Goal: Transaction & Acquisition: Obtain resource

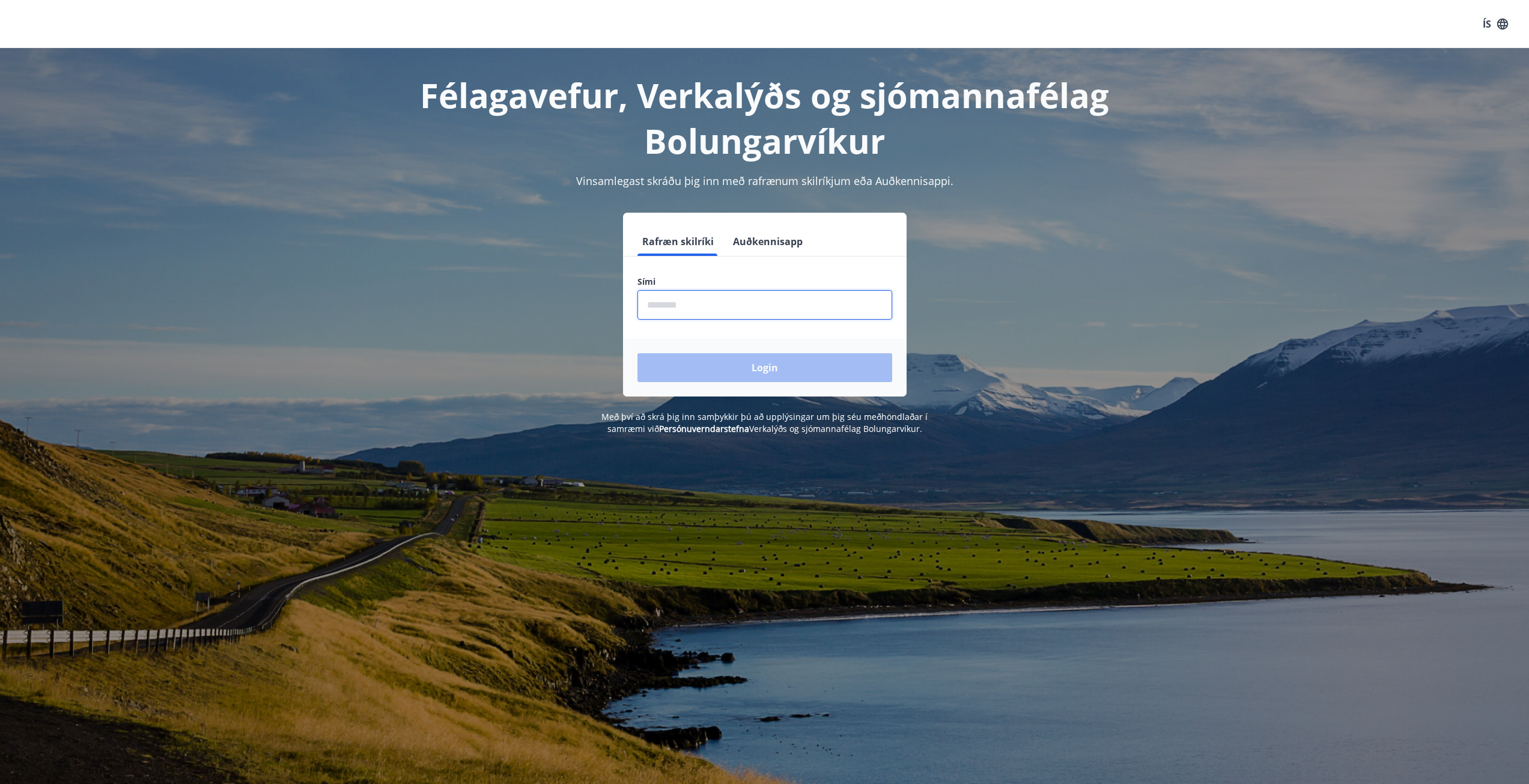
click at [673, 304] on input "phone" at bounding box center [764, 304] width 255 height 29
click at [773, 240] on button "Auðkennisapp" at bounding box center [767, 241] width 79 height 28
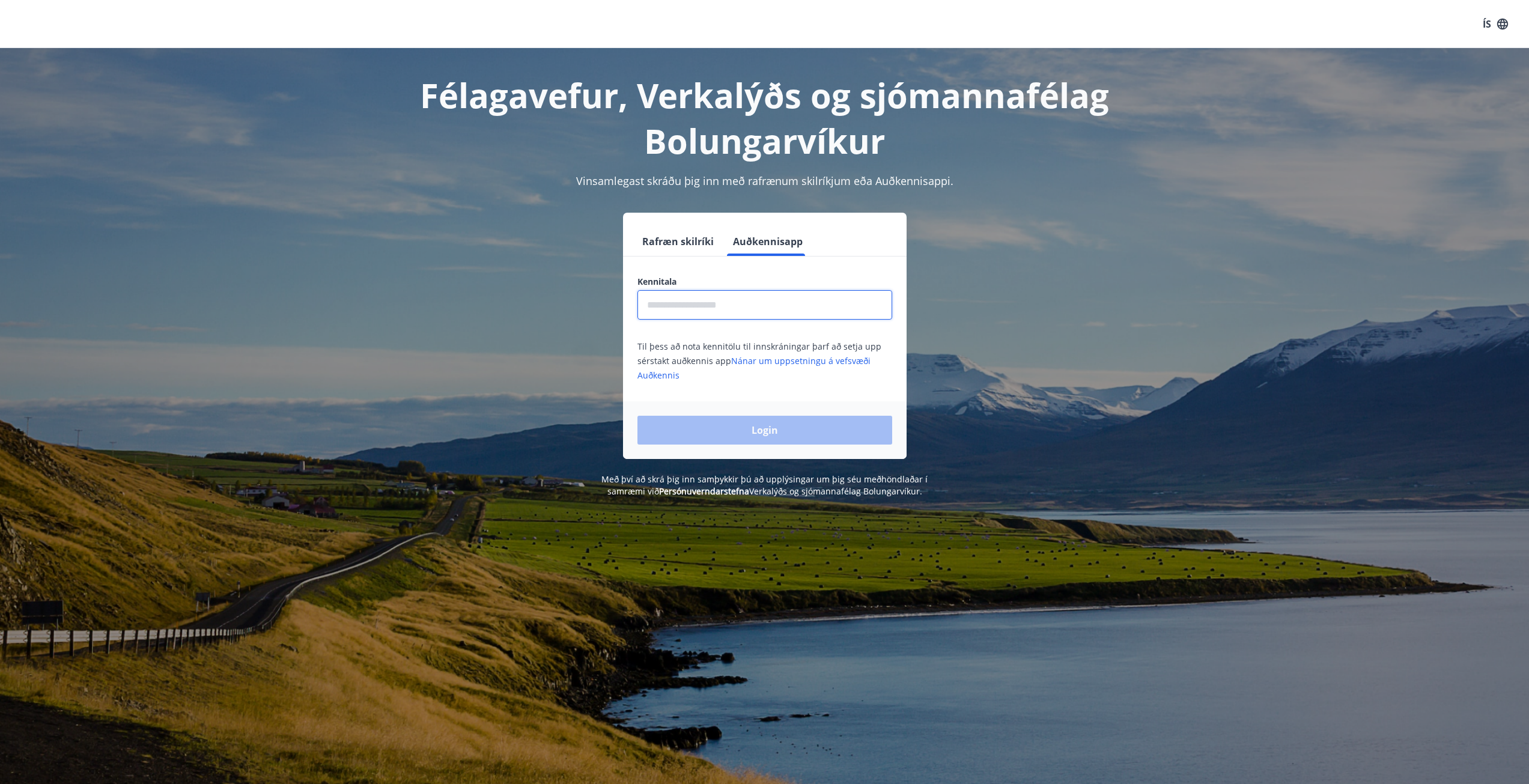
click at [711, 311] on input "text" at bounding box center [764, 304] width 255 height 29
type input "**********"
click at [637, 416] on button "Login" at bounding box center [764, 430] width 255 height 28
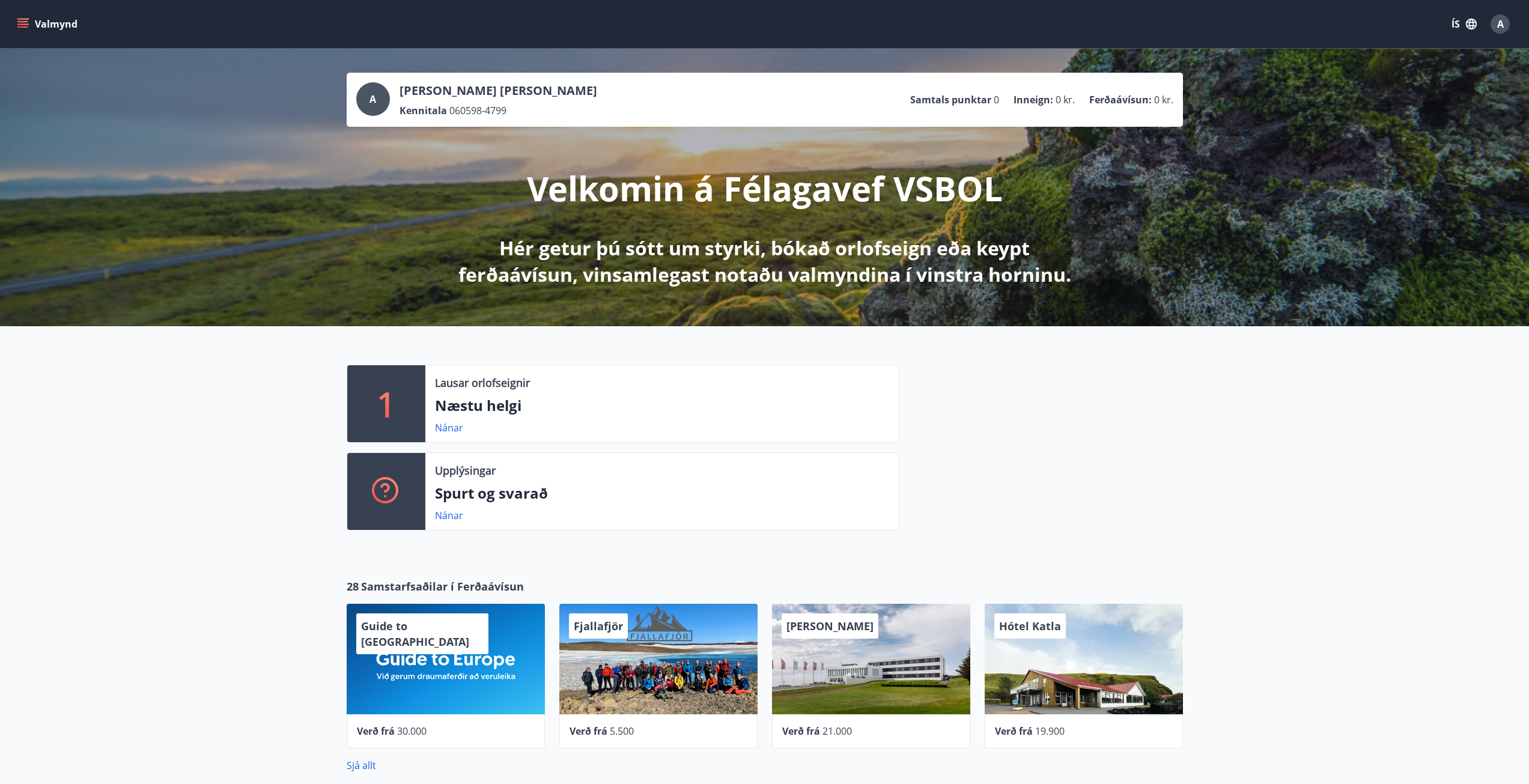
click at [84, 485] on div "1 Lausar orlofseignir Næstu helgi Nánar Upplýsingar Spurt og svarað Nánar" at bounding box center [764, 443] width 1529 height 233
click at [64, 22] on button "Valmynd" at bounding box center [48, 24] width 68 height 21
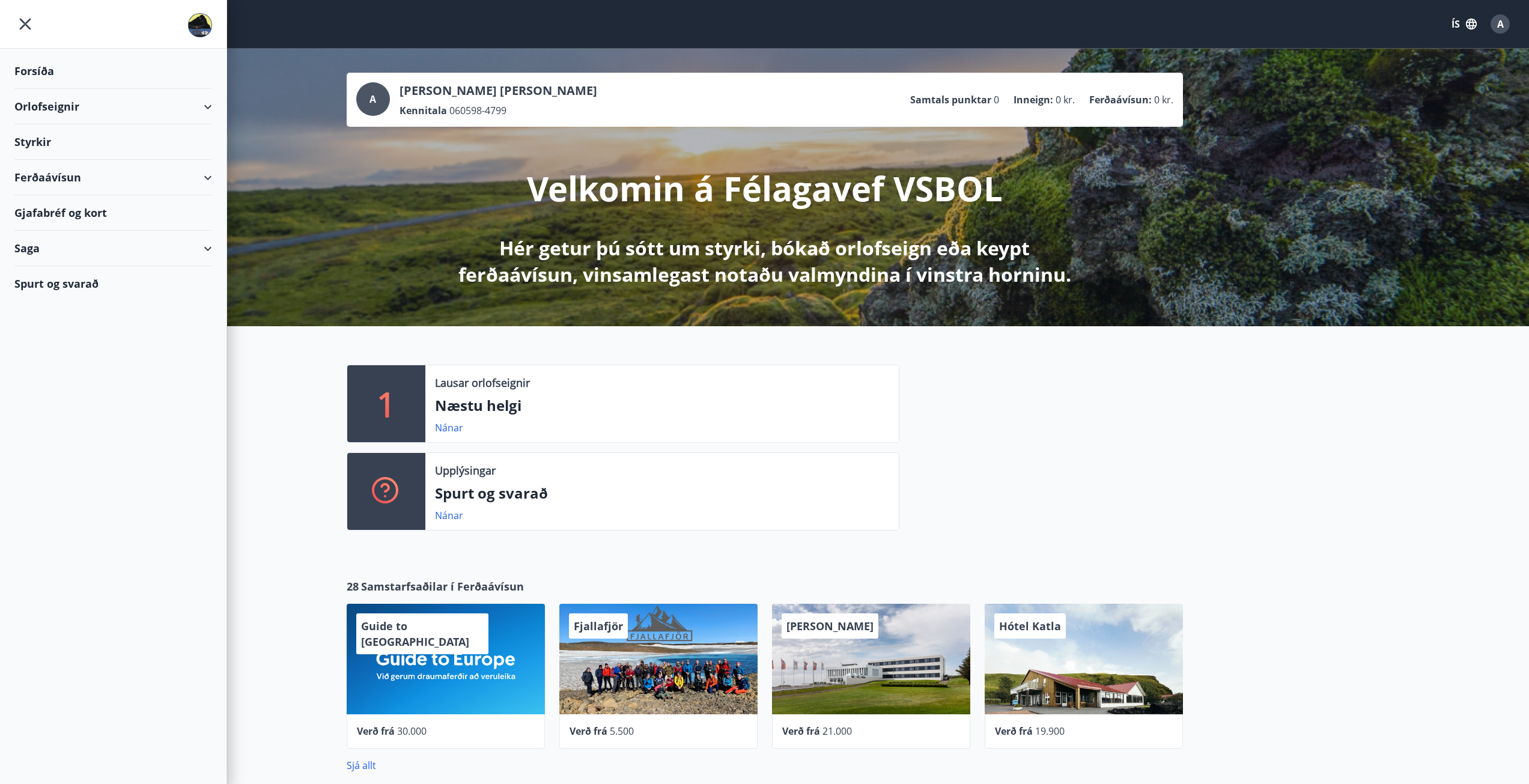
click at [51, 109] on div "Orlofseignir" at bounding box center [113, 107] width 198 height 36
click at [57, 166] on div "Bókunardagatal" at bounding box center [113, 162] width 179 height 25
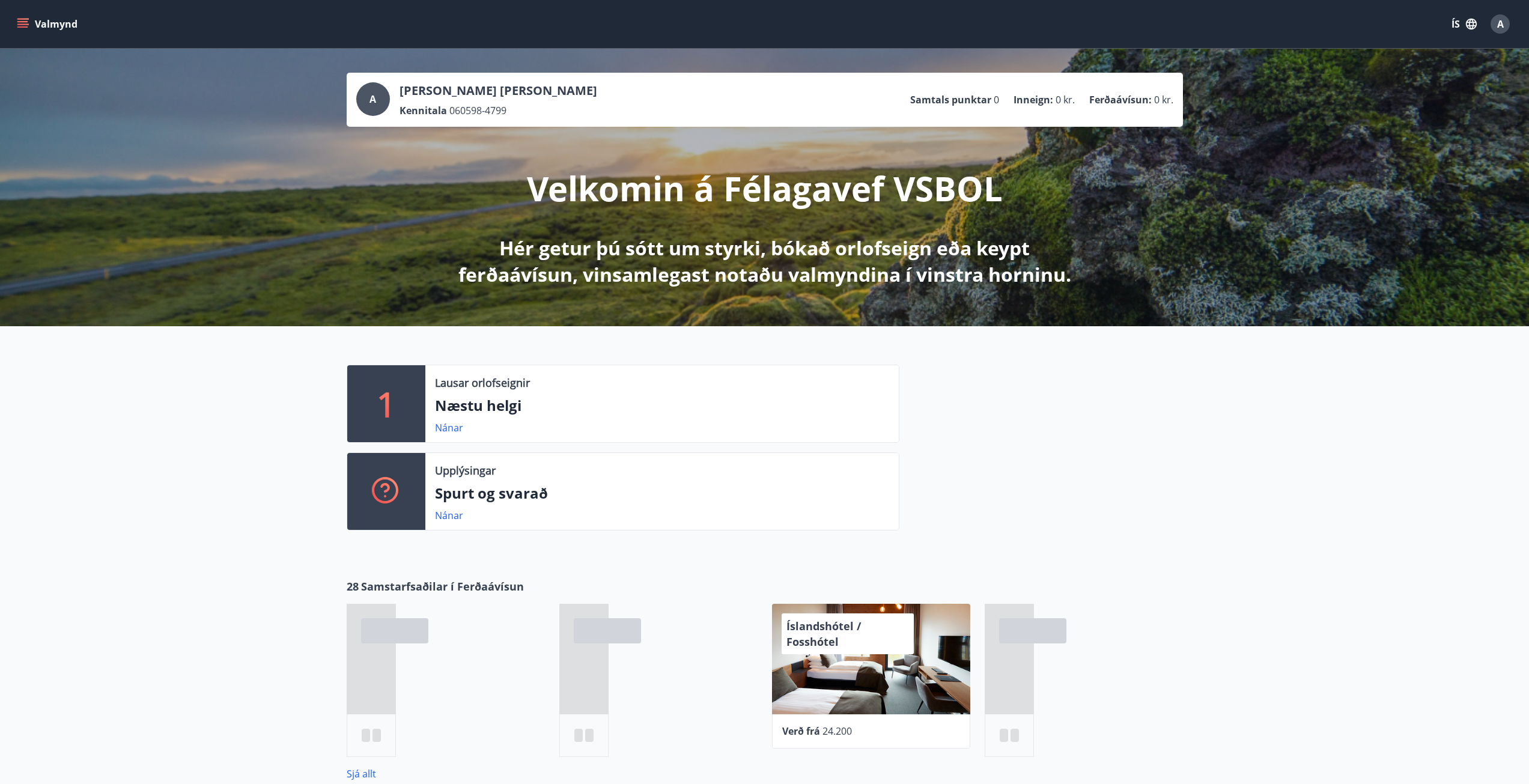
click at [31, 25] on button "Valmynd" at bounding box center [48, 24] width 68 height 21
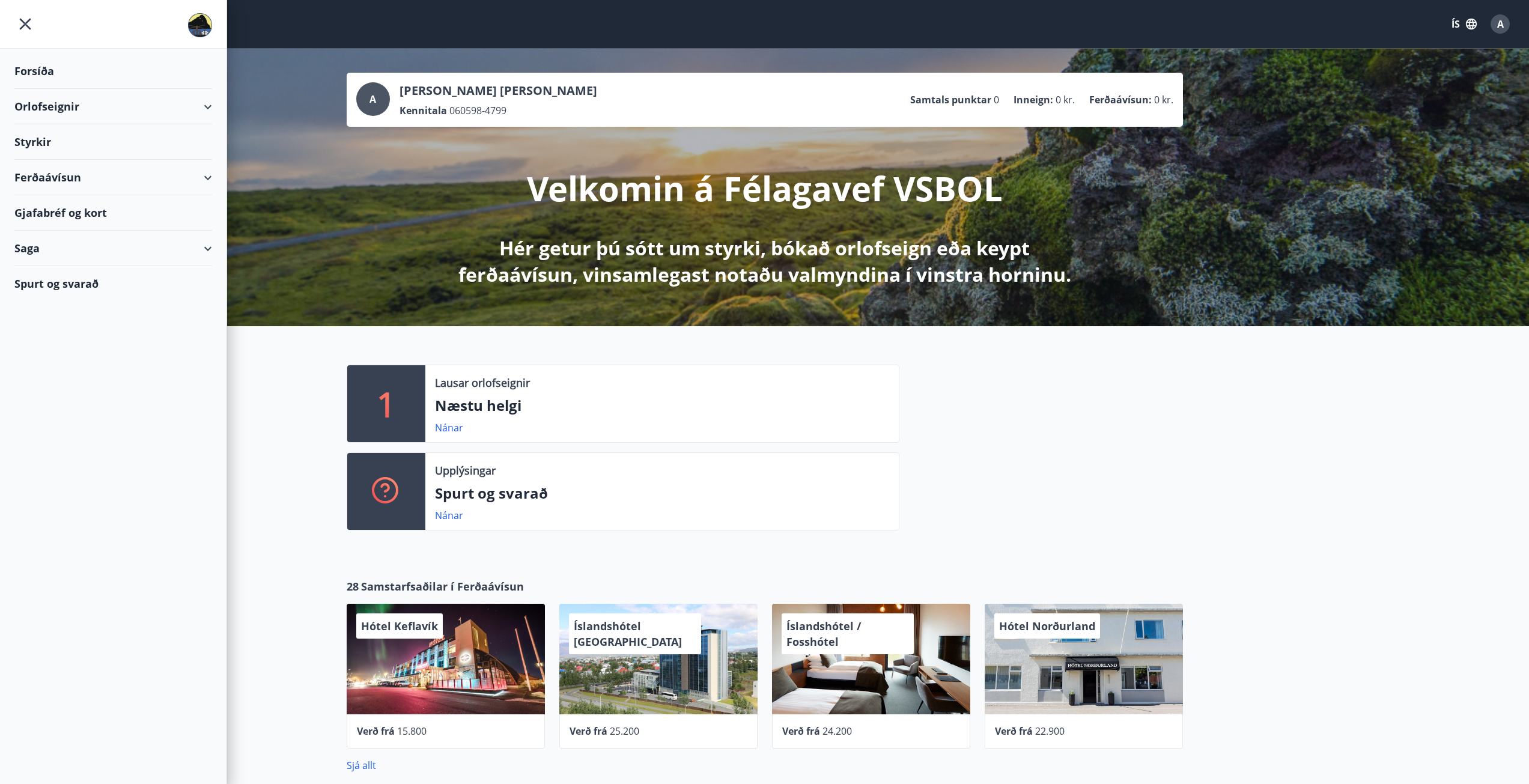
click at [36, 144] on div "Styrkir" at bounding box center [113, 142] width 198 height 36
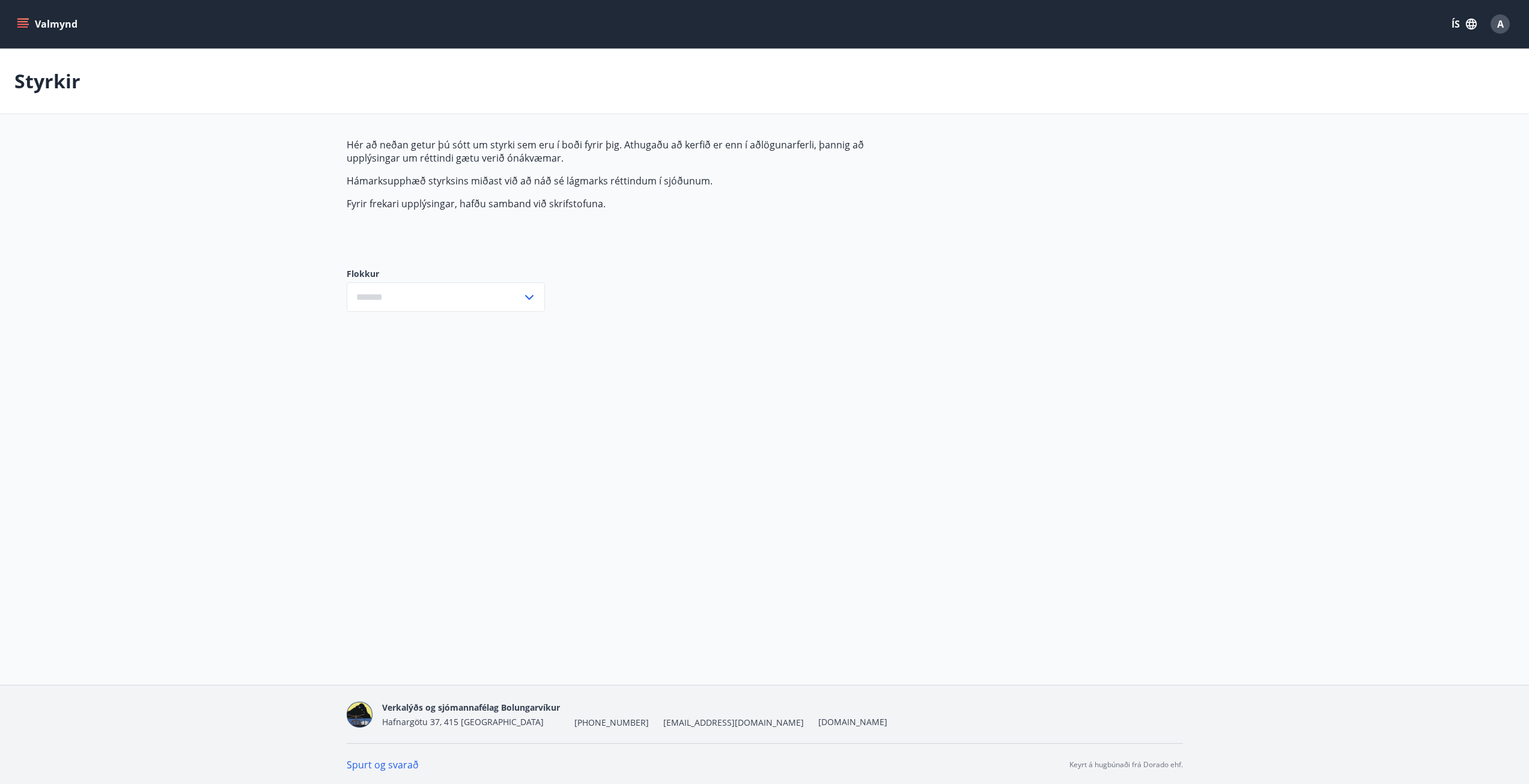
type input "***"
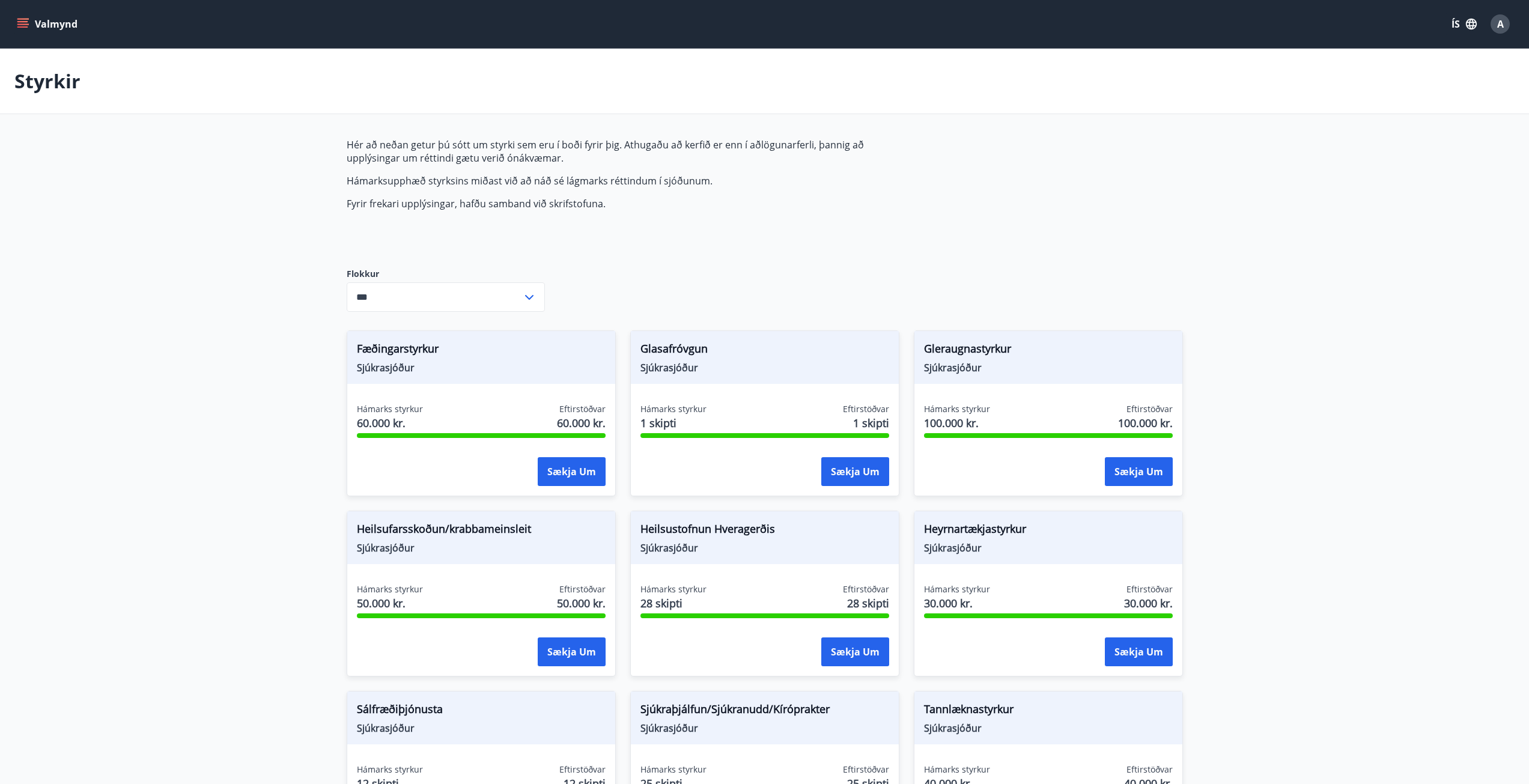
click at [479, 286] on input "***" at bounding box center [434, 296] width 175 height 29
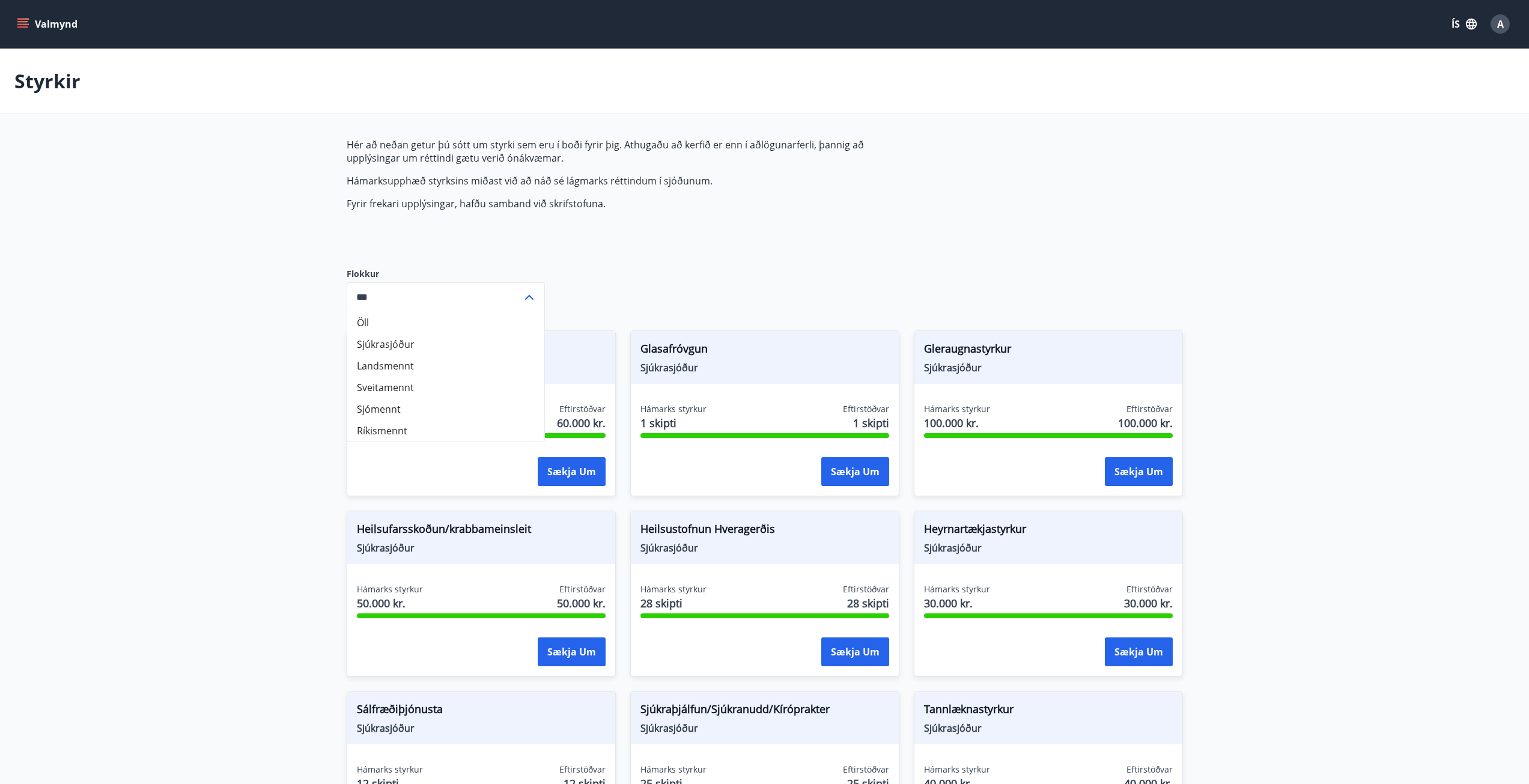
click at [479, 286] on input "***" at bounding box center [434, 296] width 175 height 29
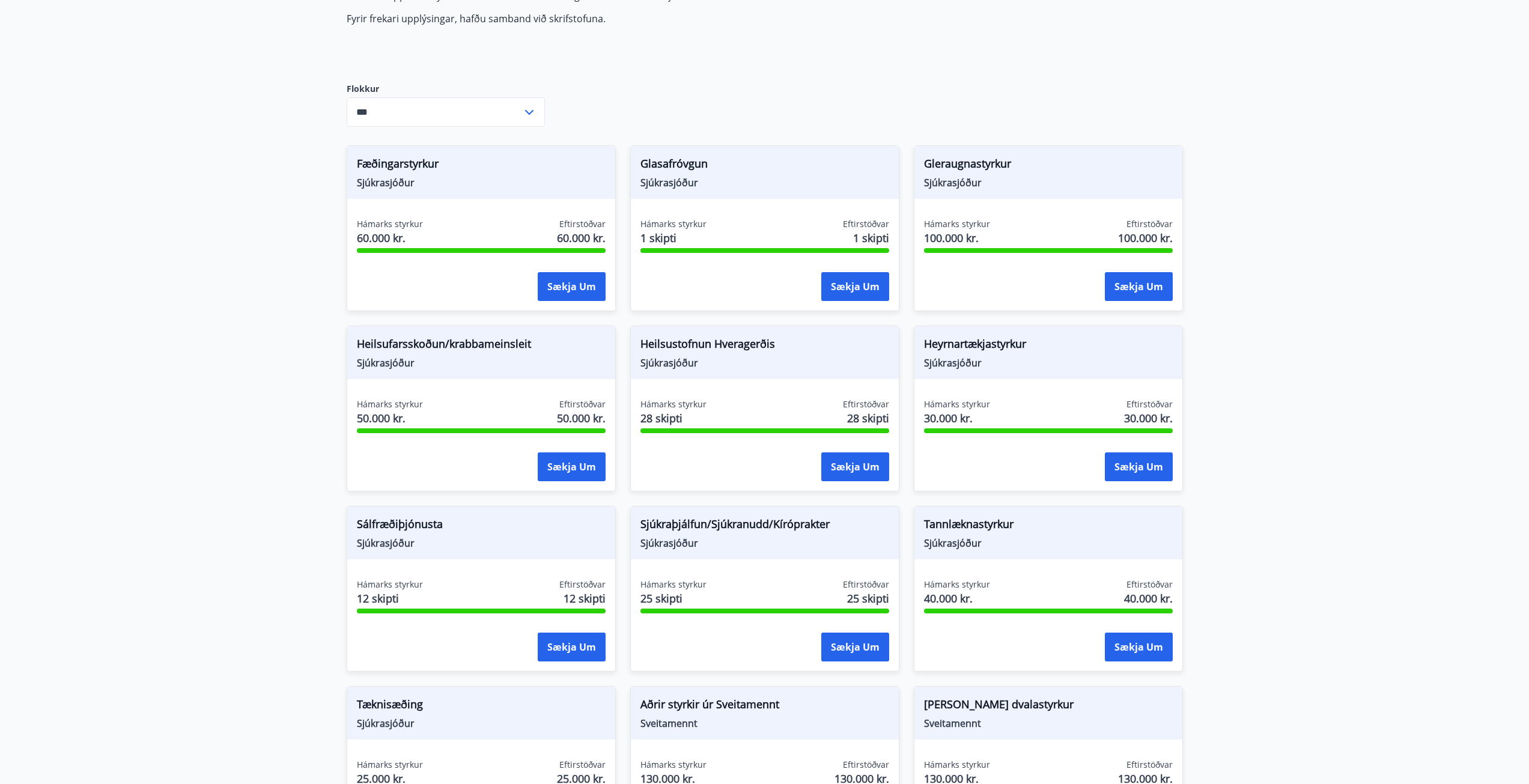
scroll to position [181, 0]
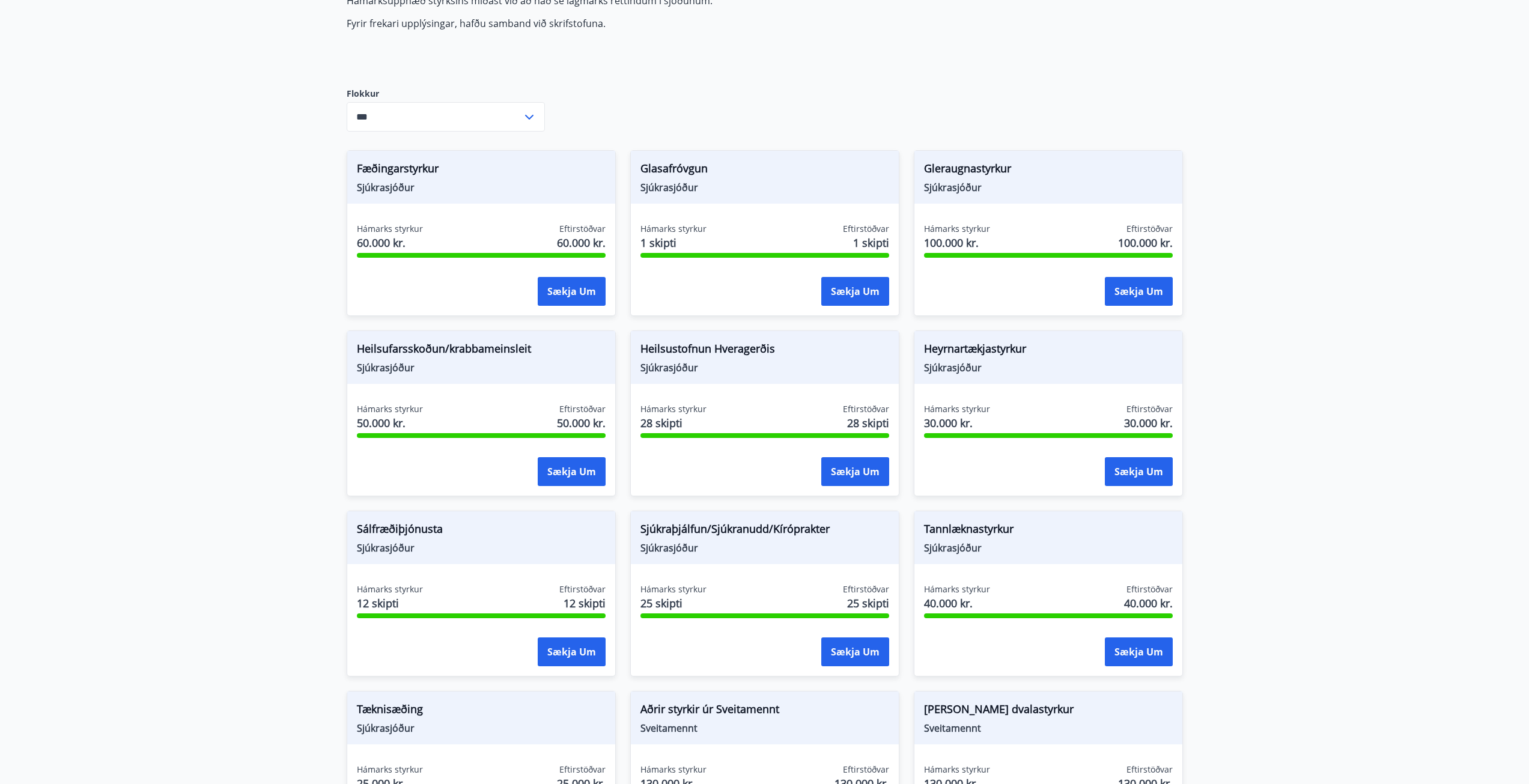
click at [711, 171] on span "Glasafróvgun" at bounding box center [765, 170] width 249 height 20
click at [1009, 178] on span "Gleraugnastyrkur" at bounding box center [1049, 170] width 249 height 20
click at [456, 369] on span "Sjúkrasjóður" at bounding box center [481, 368] width 249 height 13
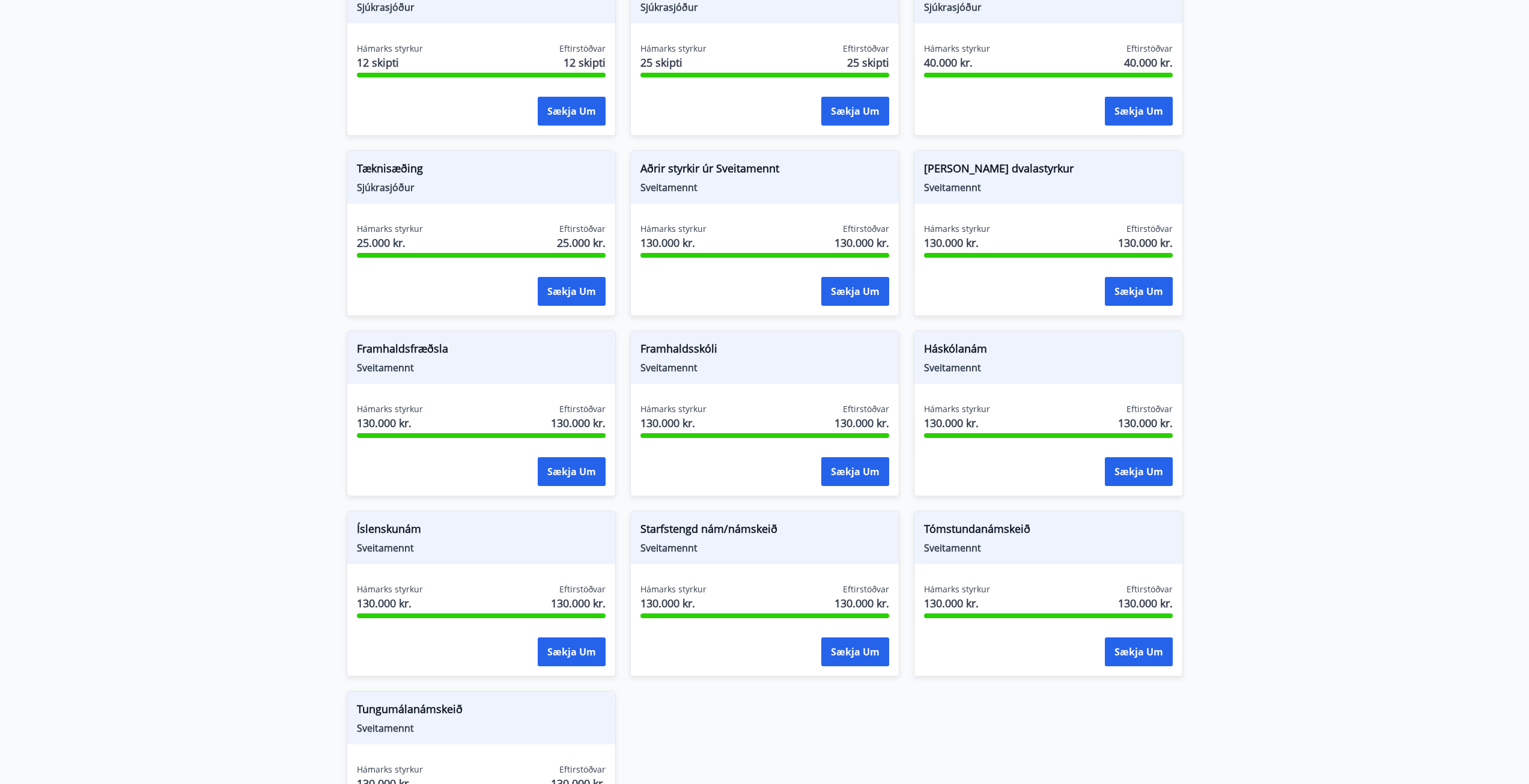
scroll to position [781, 0]
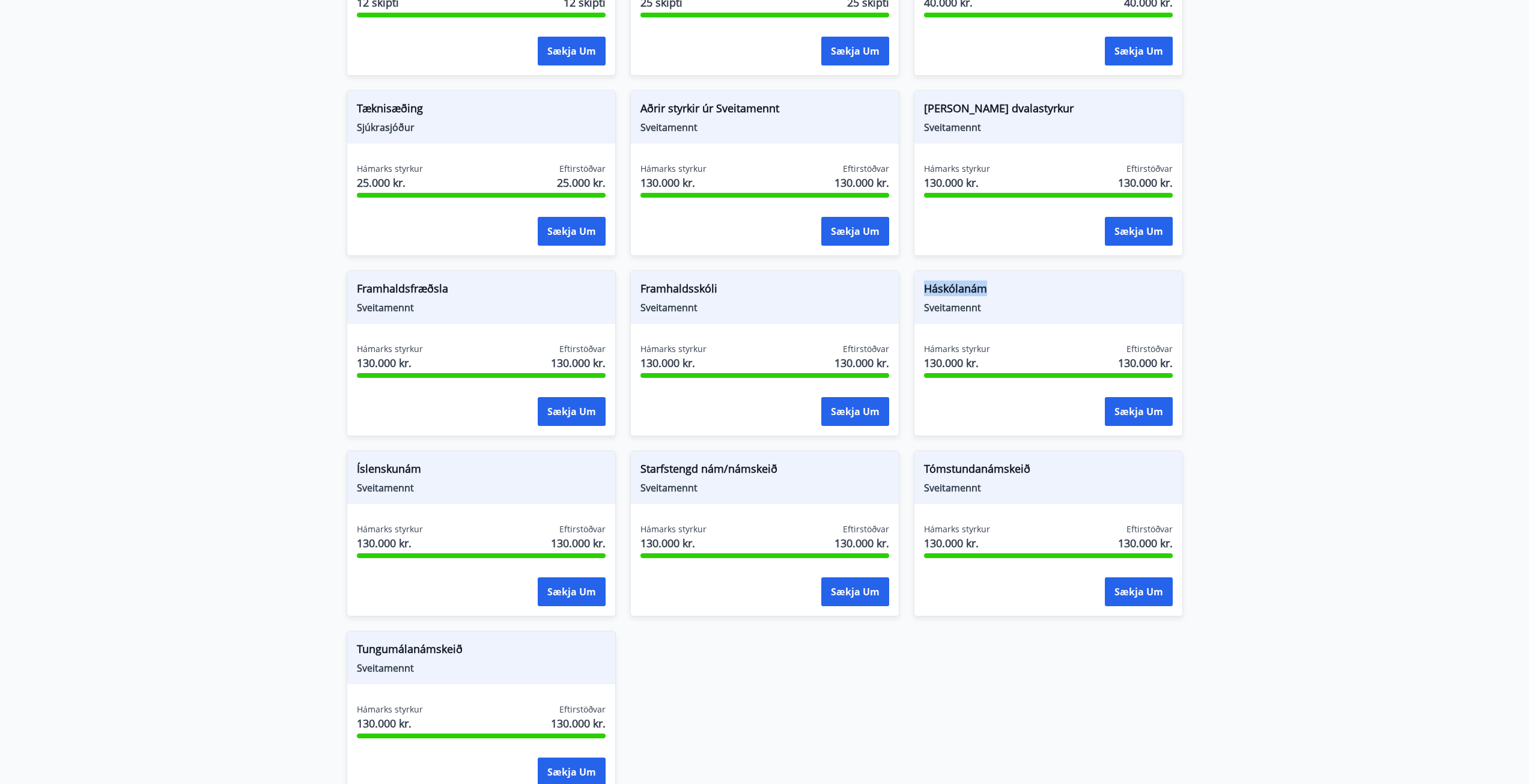
drag, startPoint x: 1013, startPoint y: 289, endPoint x: 928, endPoint y: 289, distance: 85.0
click at [928, 289] on span "Háskólanám" at bounding box center [1049, 290] width 249 height 20
click at [1129, 412] on button "Sækja um" at bounding box center [1139, 411] width 68 height 28
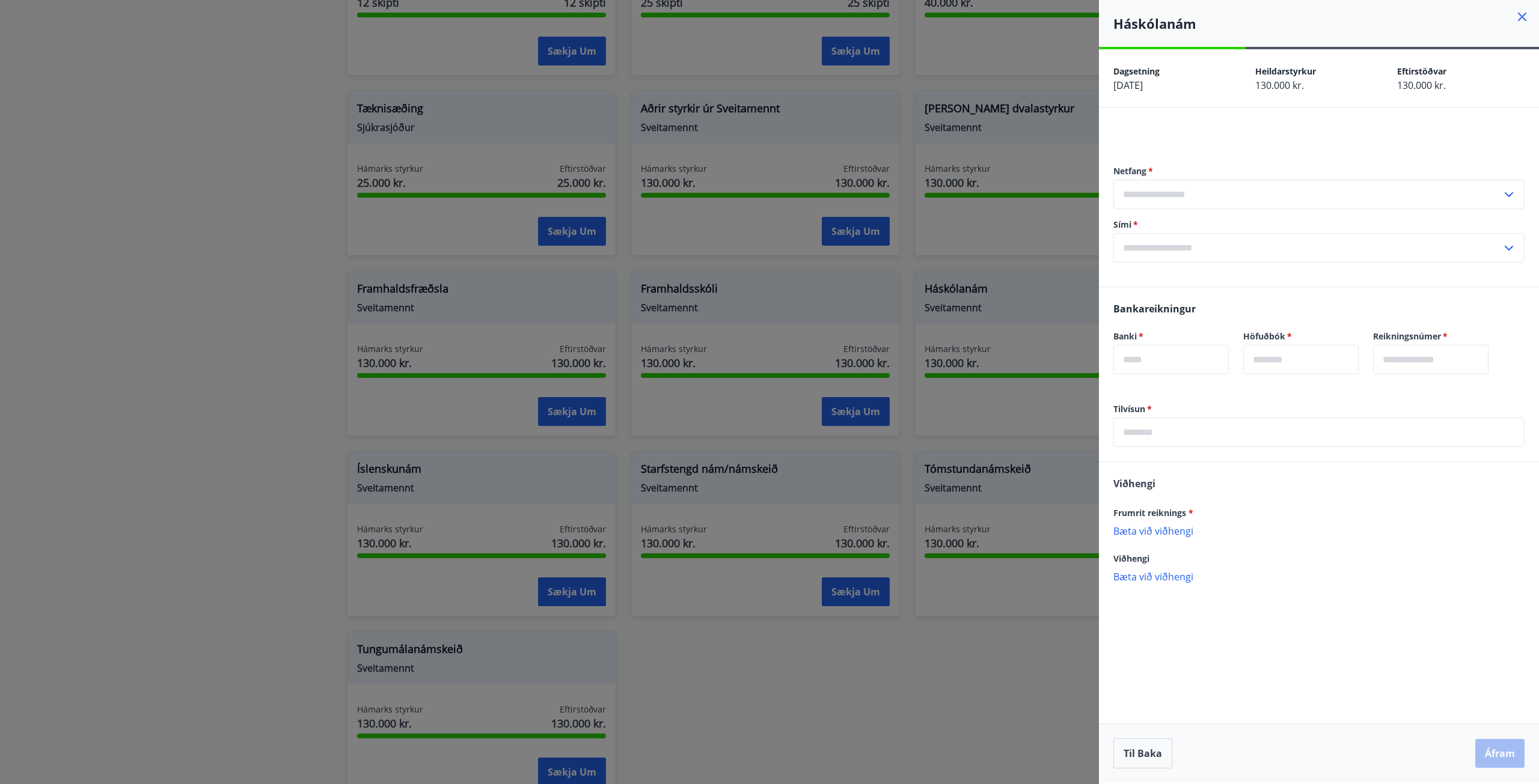
click at [153, 446] on div at bounding box center [769, 392] width 1539 height 784
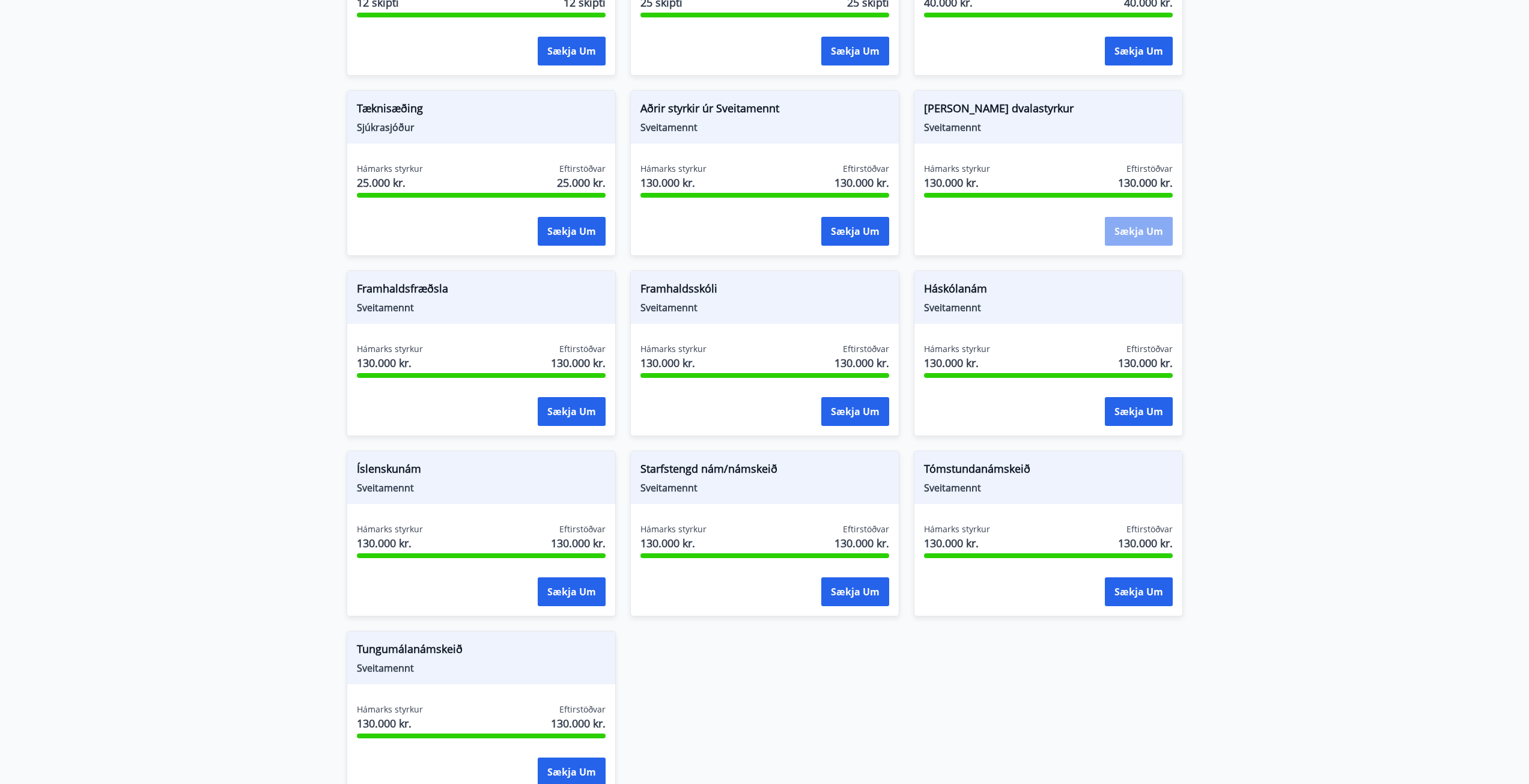
click at [1166, 238] on button "Sækja um" at bounding box center [1139, 231] width 68 height 28
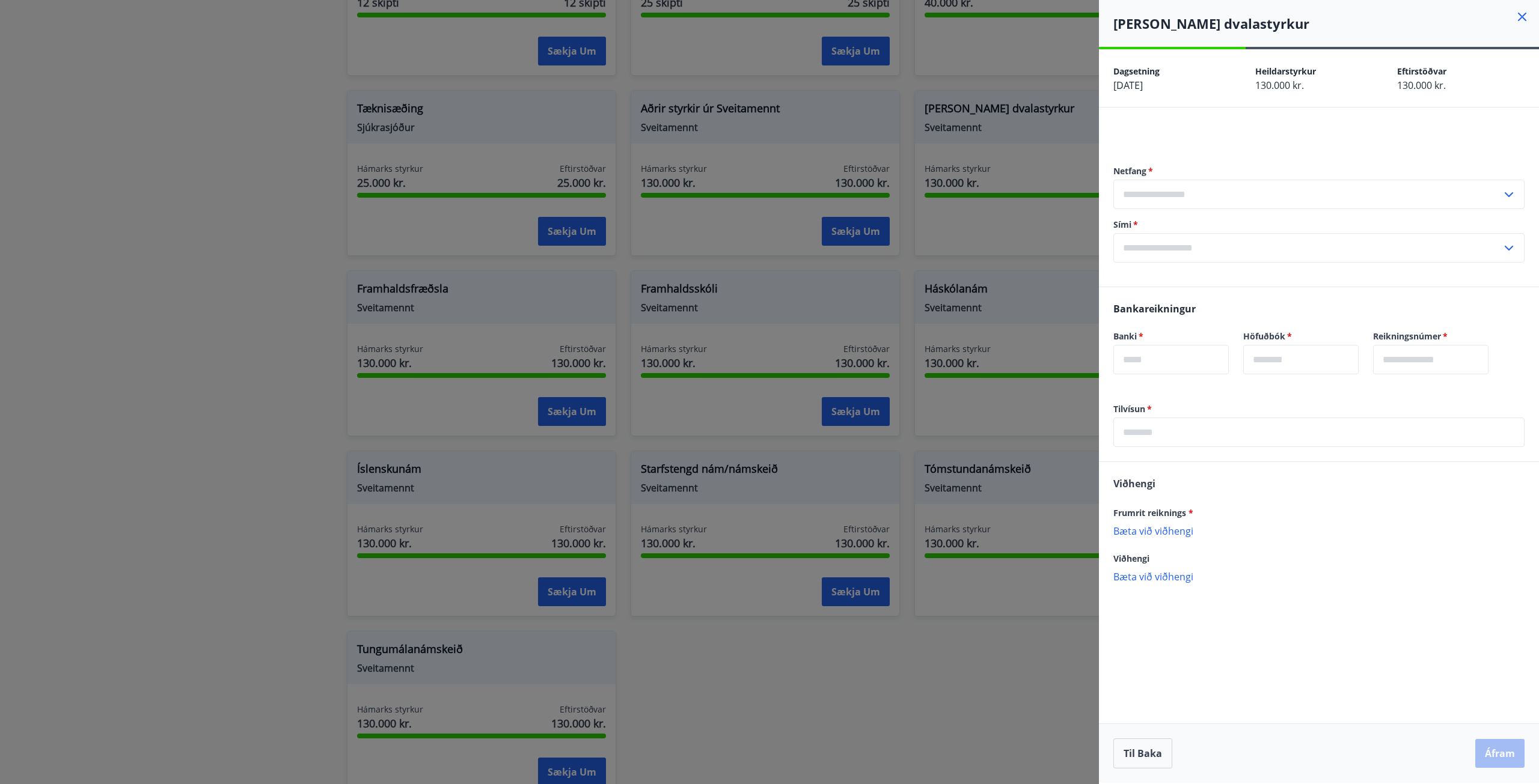
click at [1170, 432] on input "text" at bounding box center [1319, 432] width 411 height 29
click at [1285, 688] on div "Dagsetning 04.09.2025 Heildarstyrkur 130.000 kr. Eftirstöðvar 130.000 kr. Netfa…" at bounding box center [1318, 416] width 440 height 733
click at [321, 488] on div at bounding box center [769, 392] width 1539 height 784
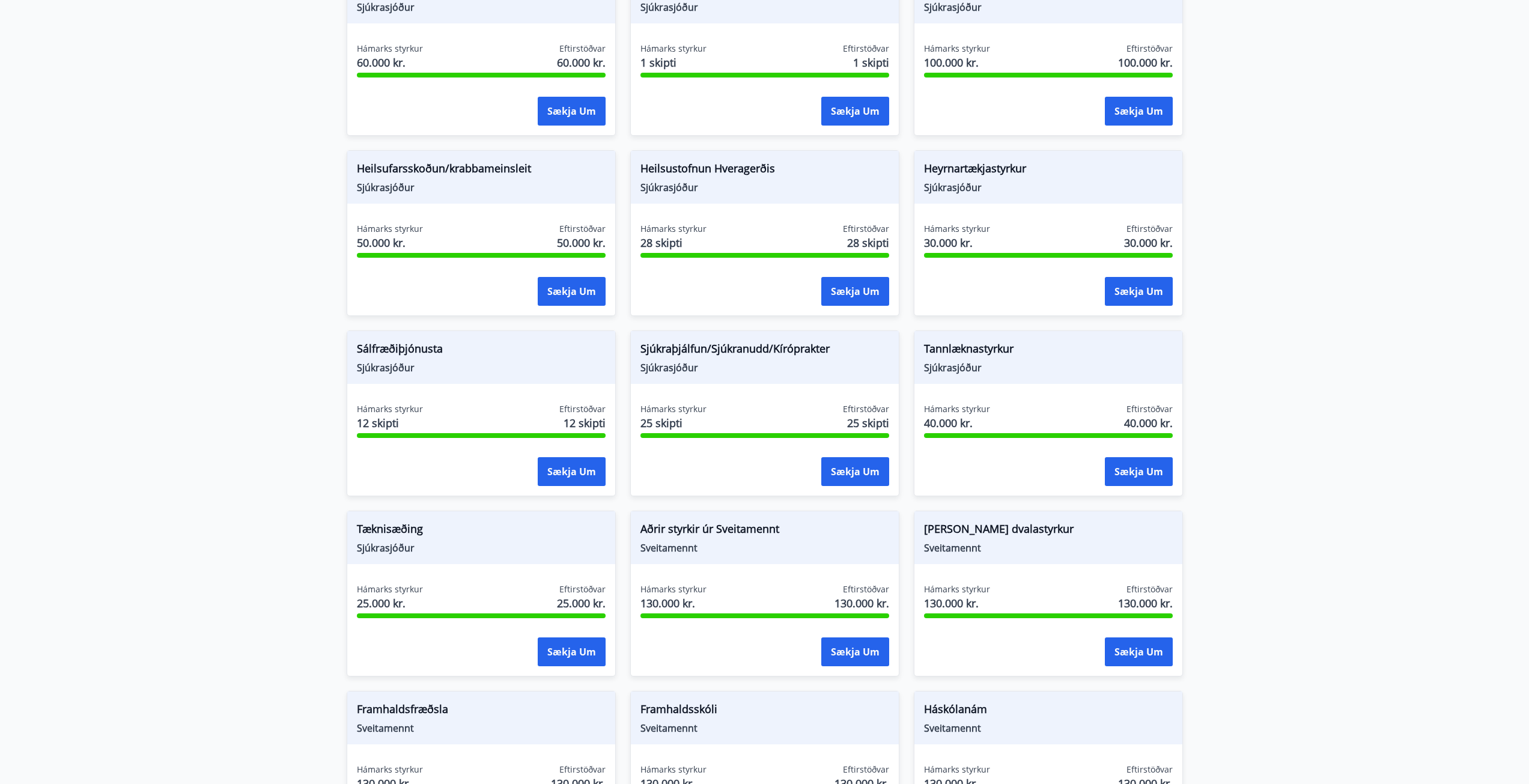
scroll to position [0, 0]
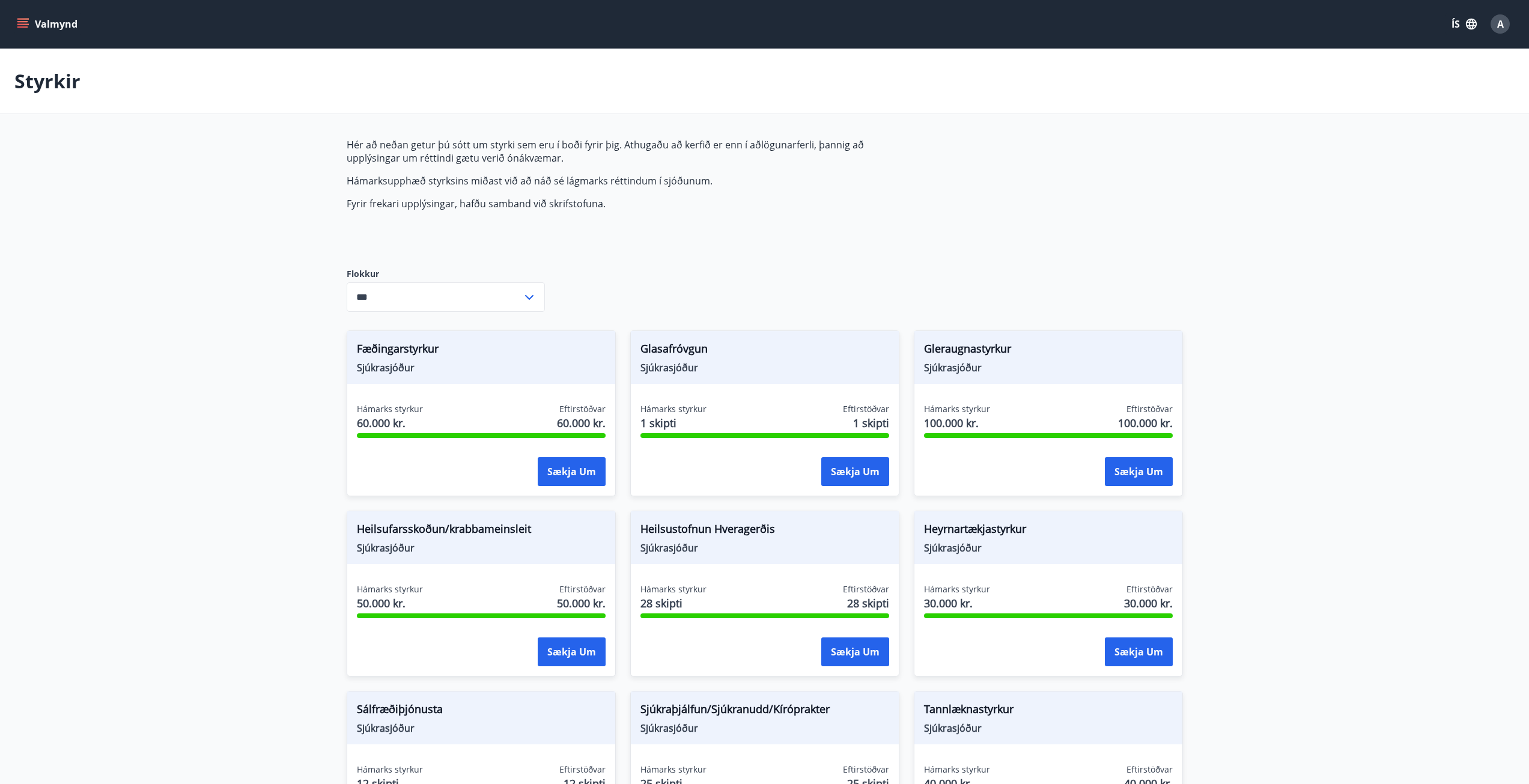
click at [36, 21] on button "Valmynd" at bounding box center [48, 24] width 68 height 21
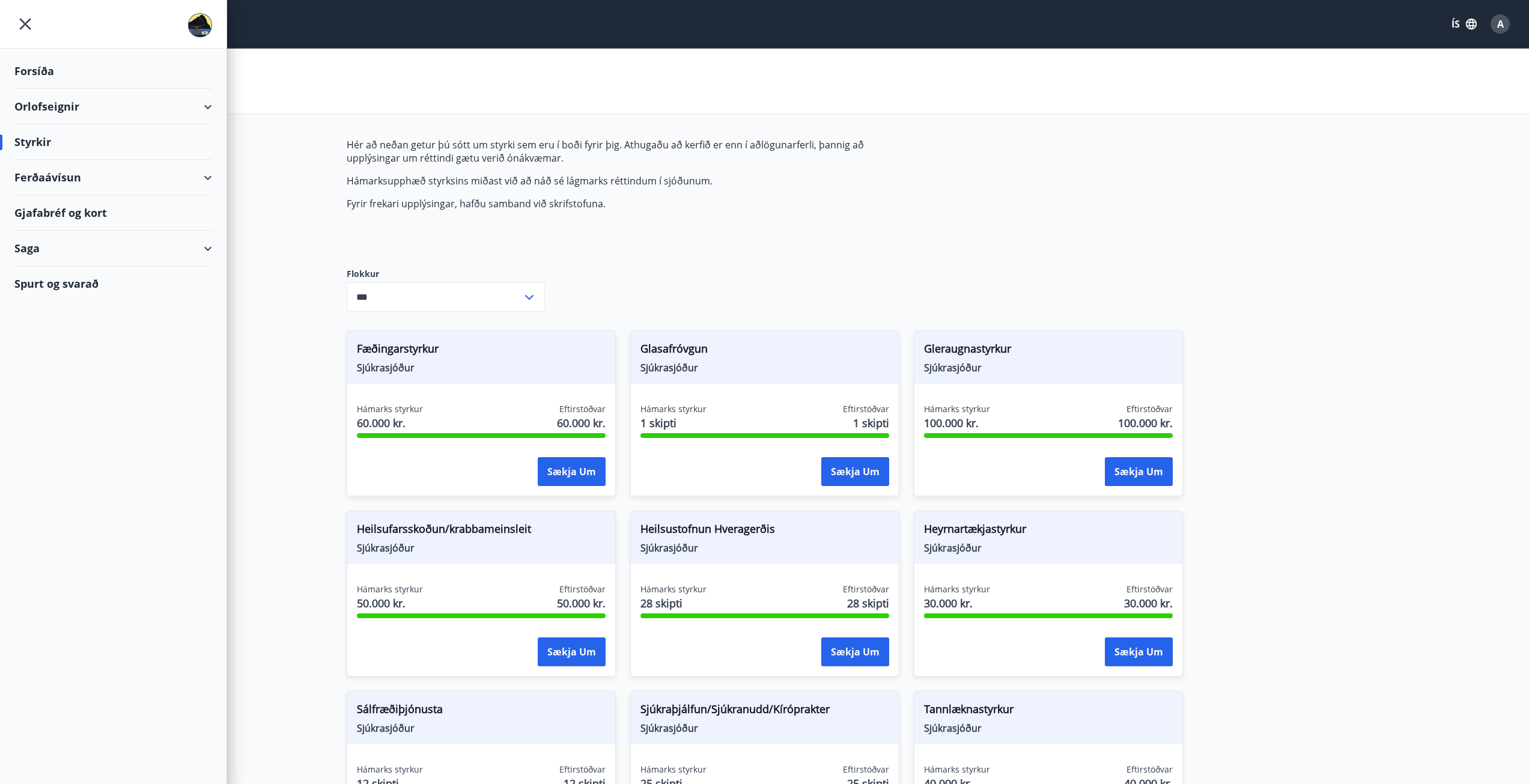
click at [55, 111] on div "Orlofseignir" at bounding box center [113, 107] width 198 height 36
click at [68, 136] on div "Framboð" at bounding box center [113, 137] width 179 height 25
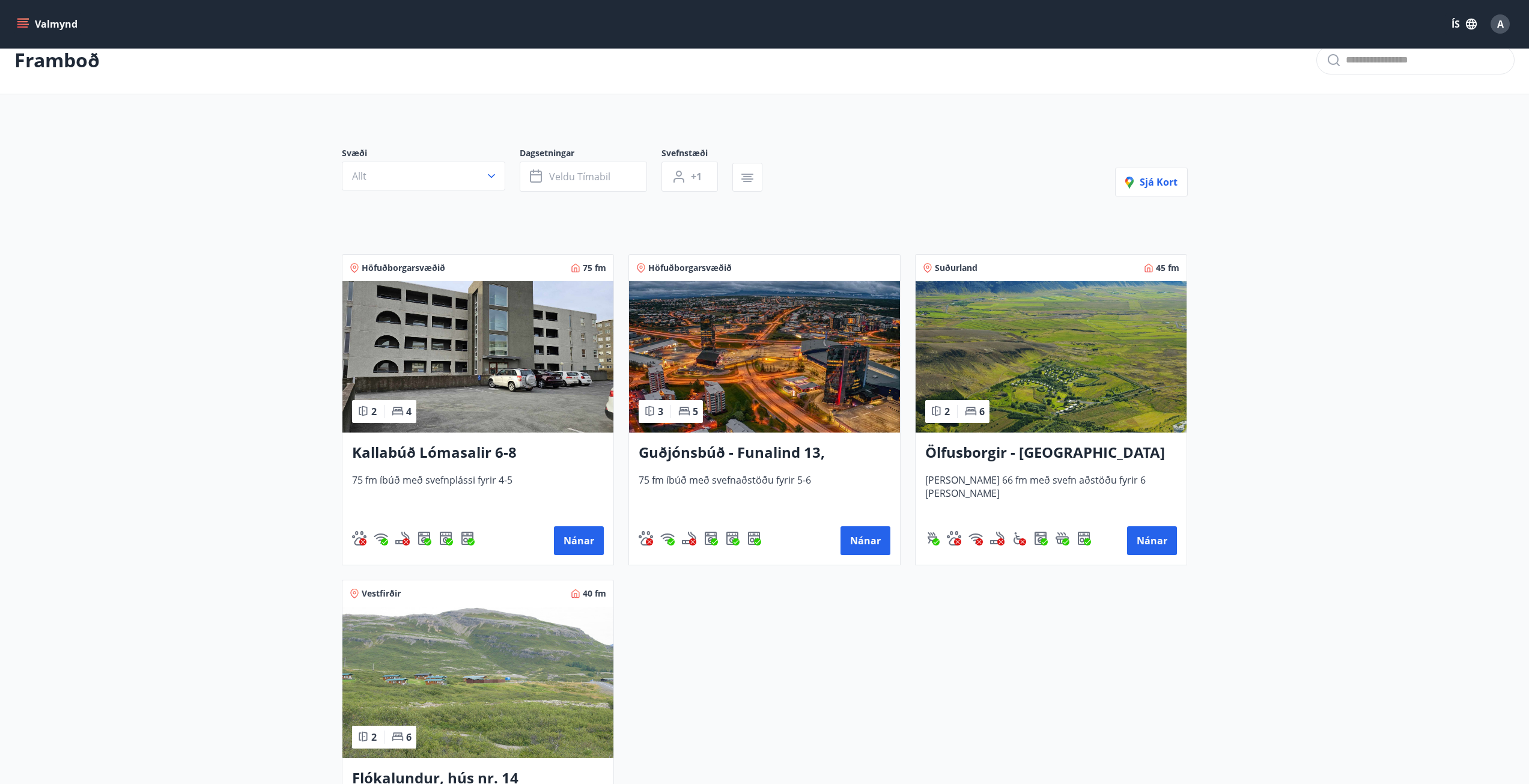
scroll to position [61, 0]
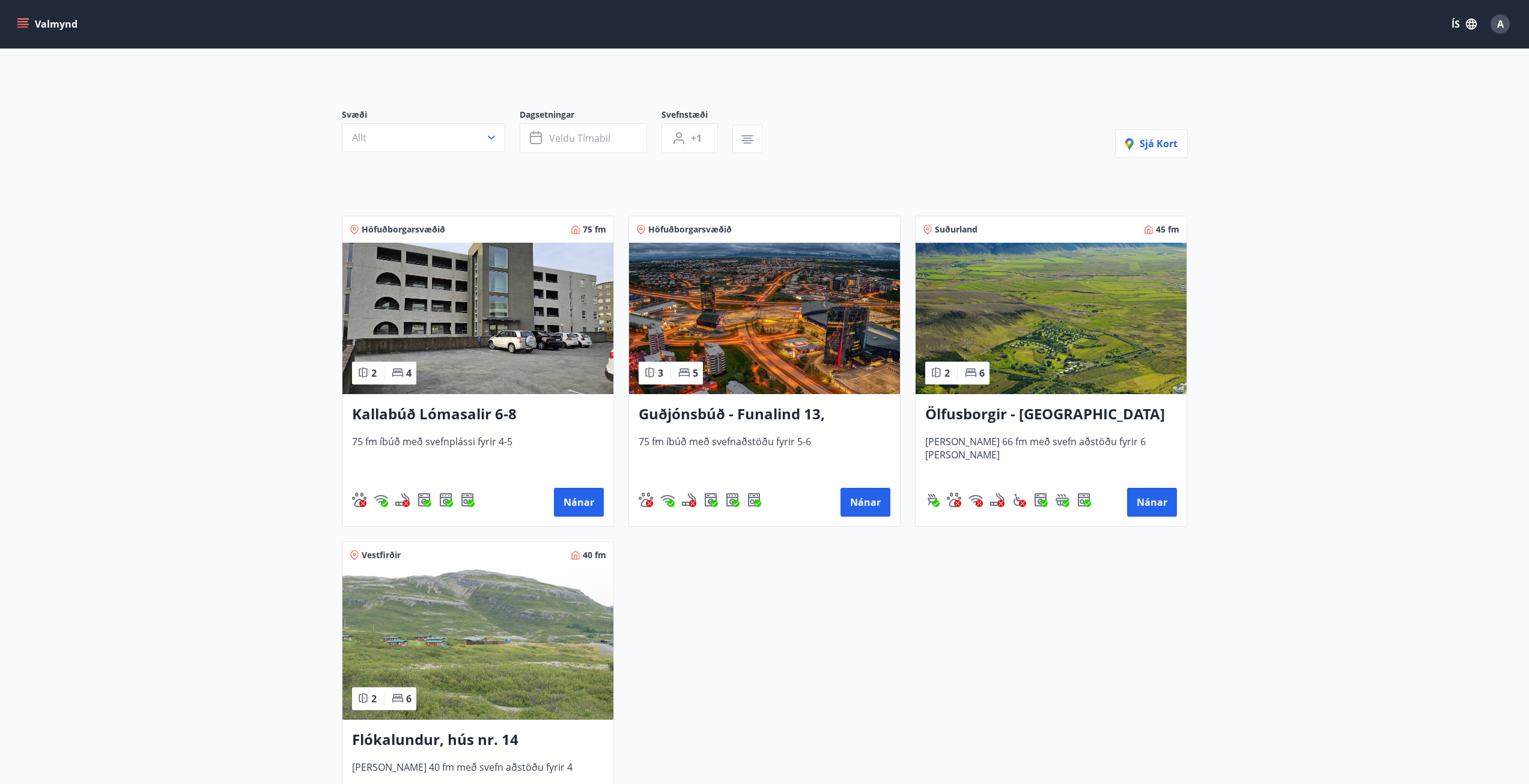
click at [463, 267] on img at bounding box center [478, 319] width 271 height 151
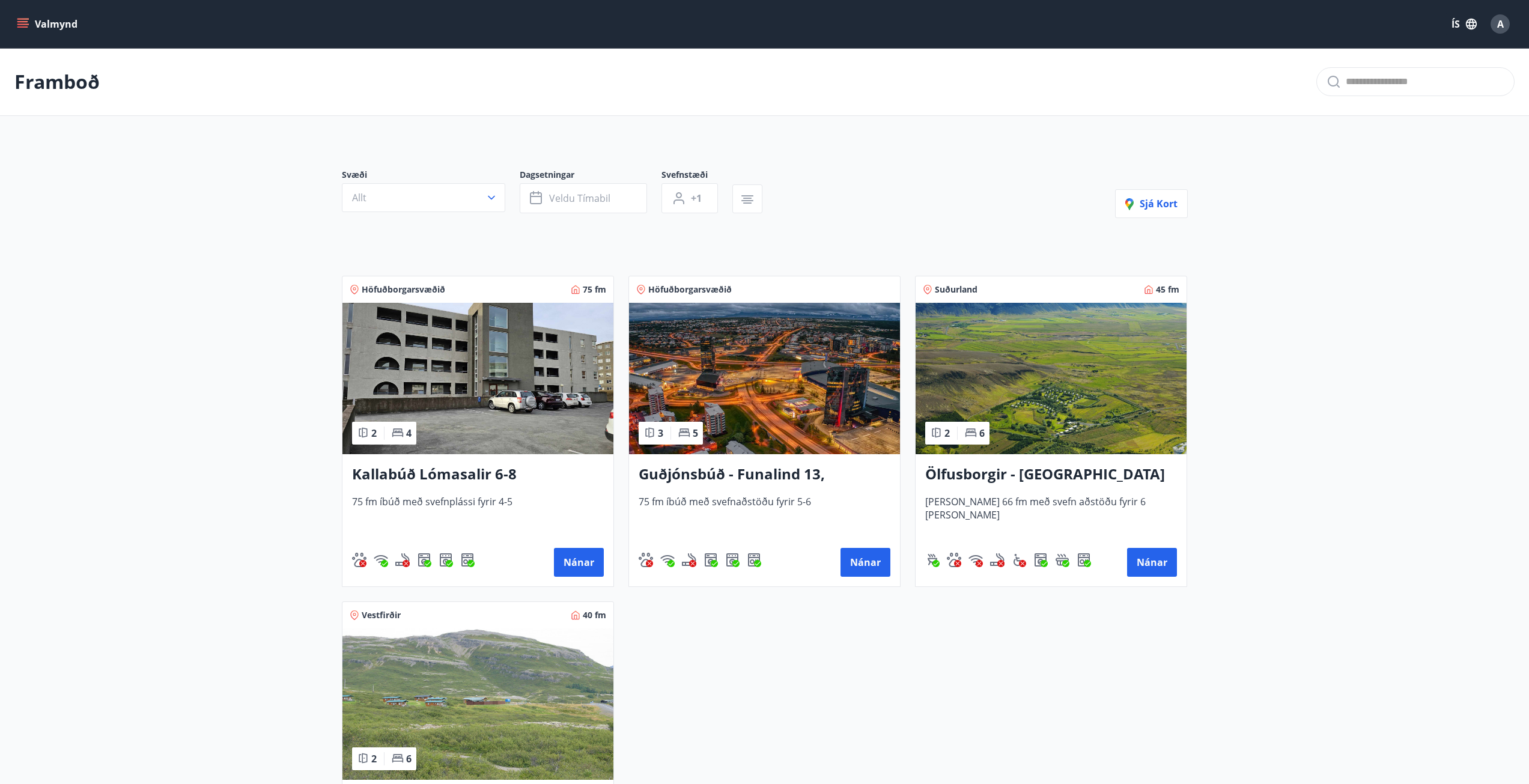
click at [830, 366] on img at bounding box center [764, 378] width 271 height 151
click at [460, 372] on img at bounding box center [478, 378] width 271 height 151
click at [817, 368] on img at bounding box center [764, 378] width 271 height 151
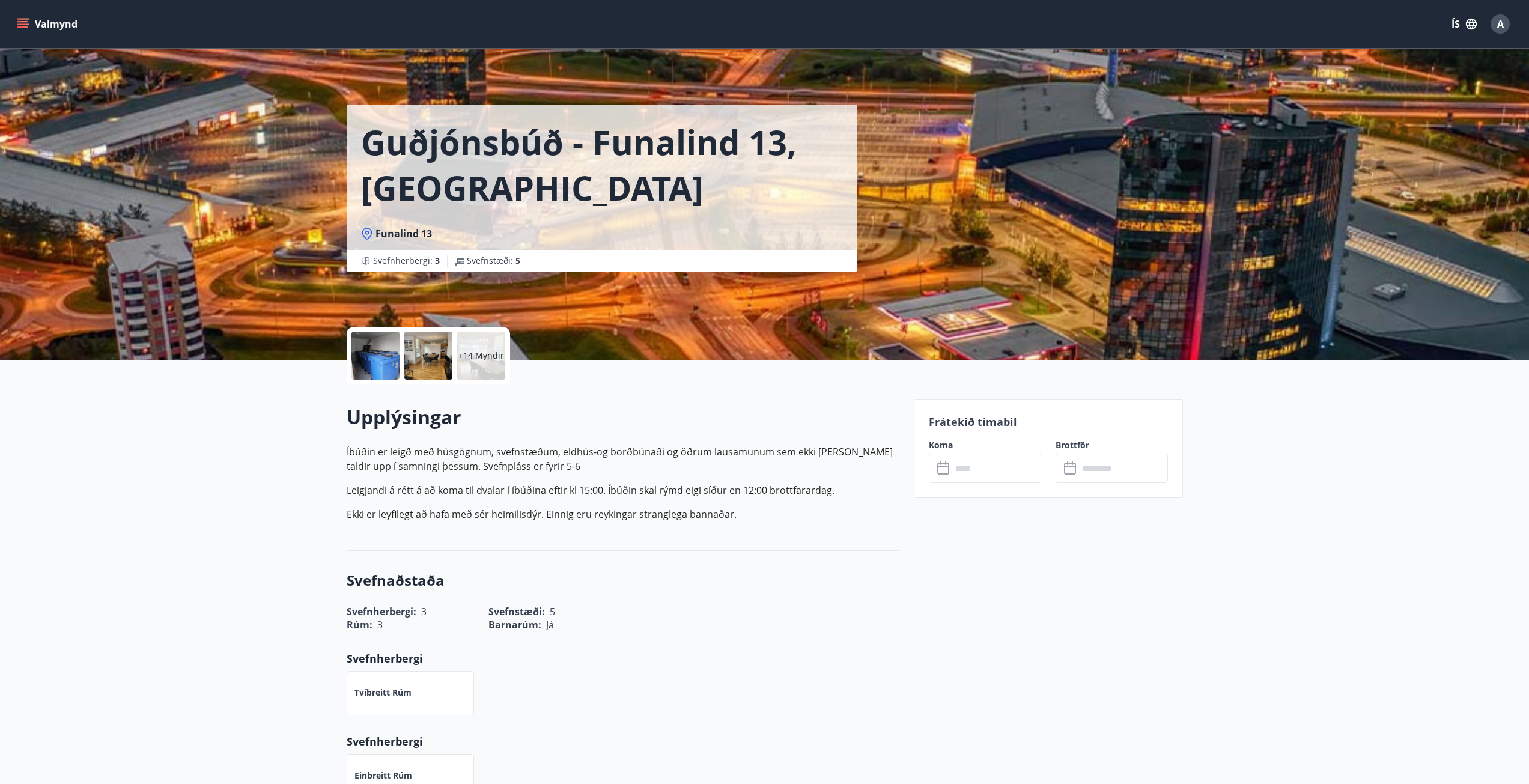
click at [522, 260] on div "Svefnstæði : 5" at bounding box center [488, 261] width 80 height 12
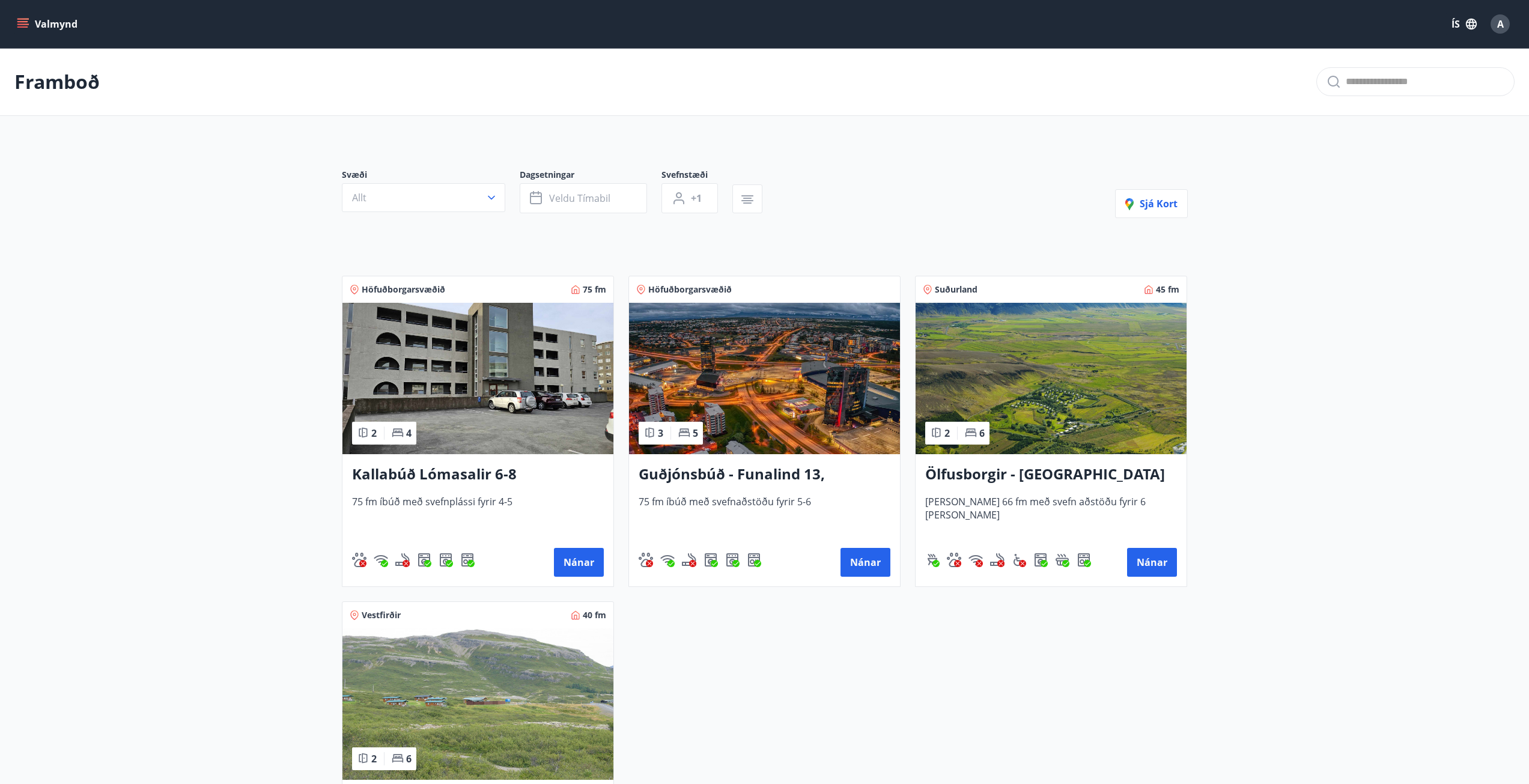
click at [16, 23] on button "Valmynd" at bounding box center [48, 24] width 68 height 21
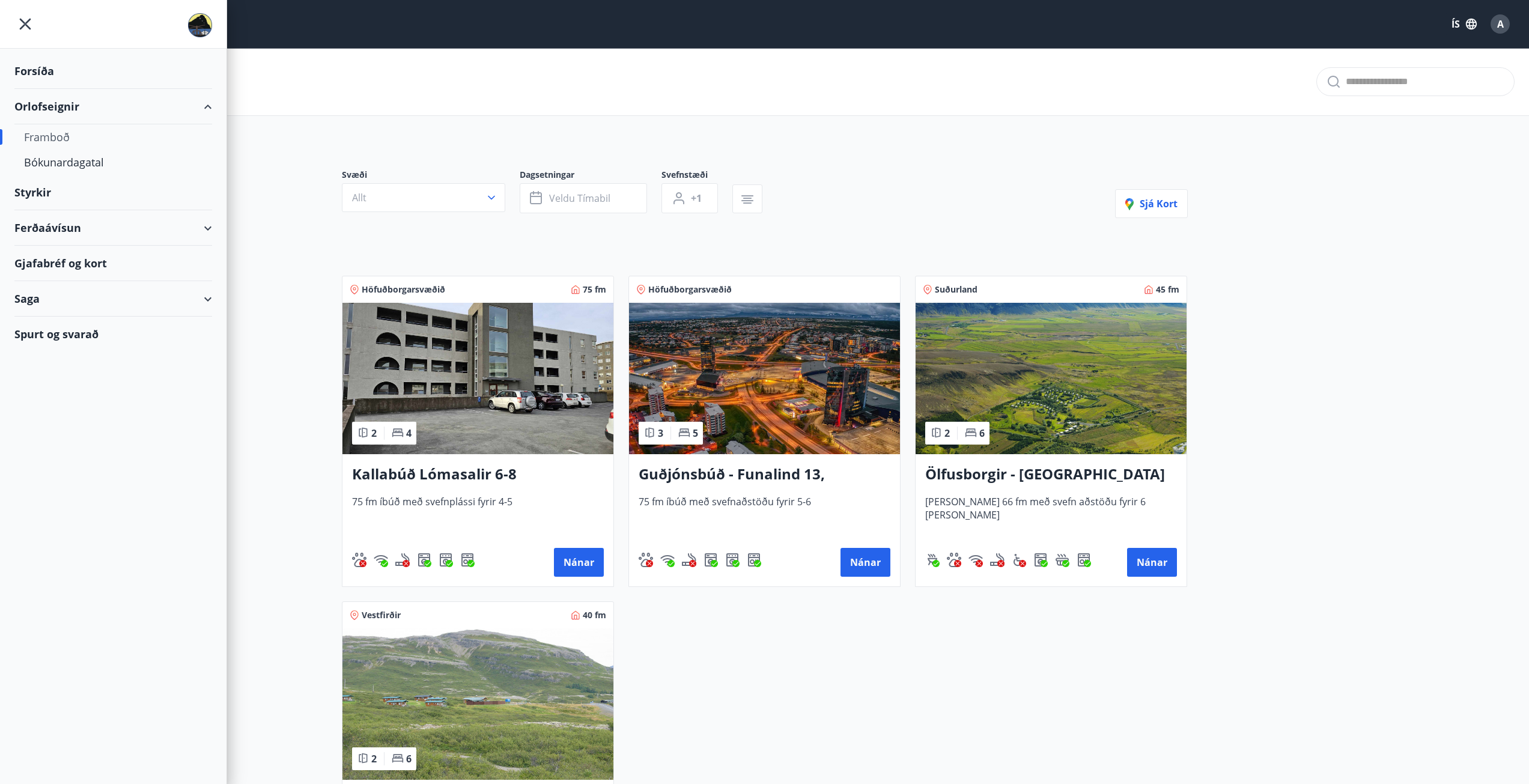
click at [1477, 25] on icon "button" at bounding box center [1472, 24] width 11 height 11
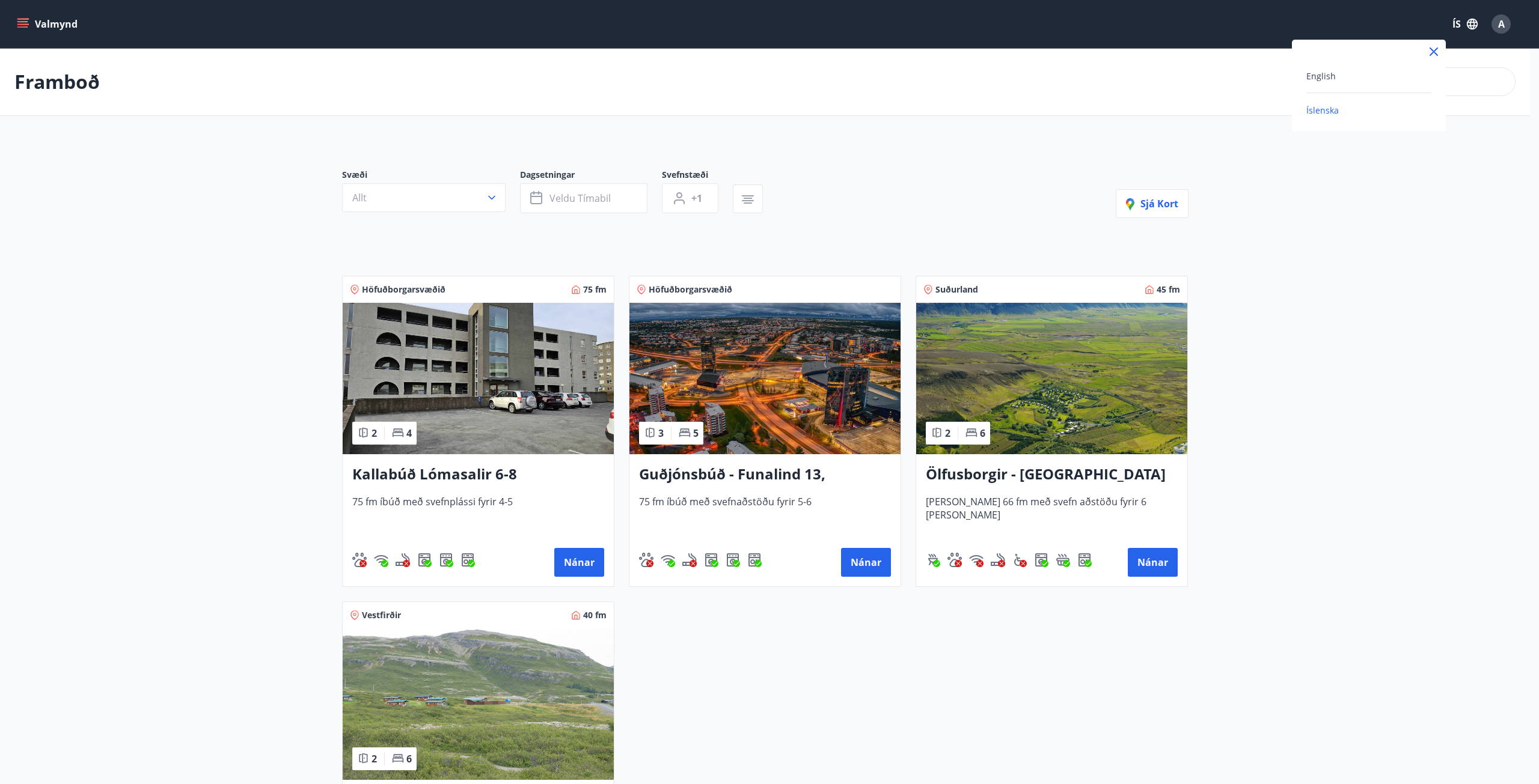
click at [1340, 73] on div "English" at bounding box center [1368, 76] width 125 height 14
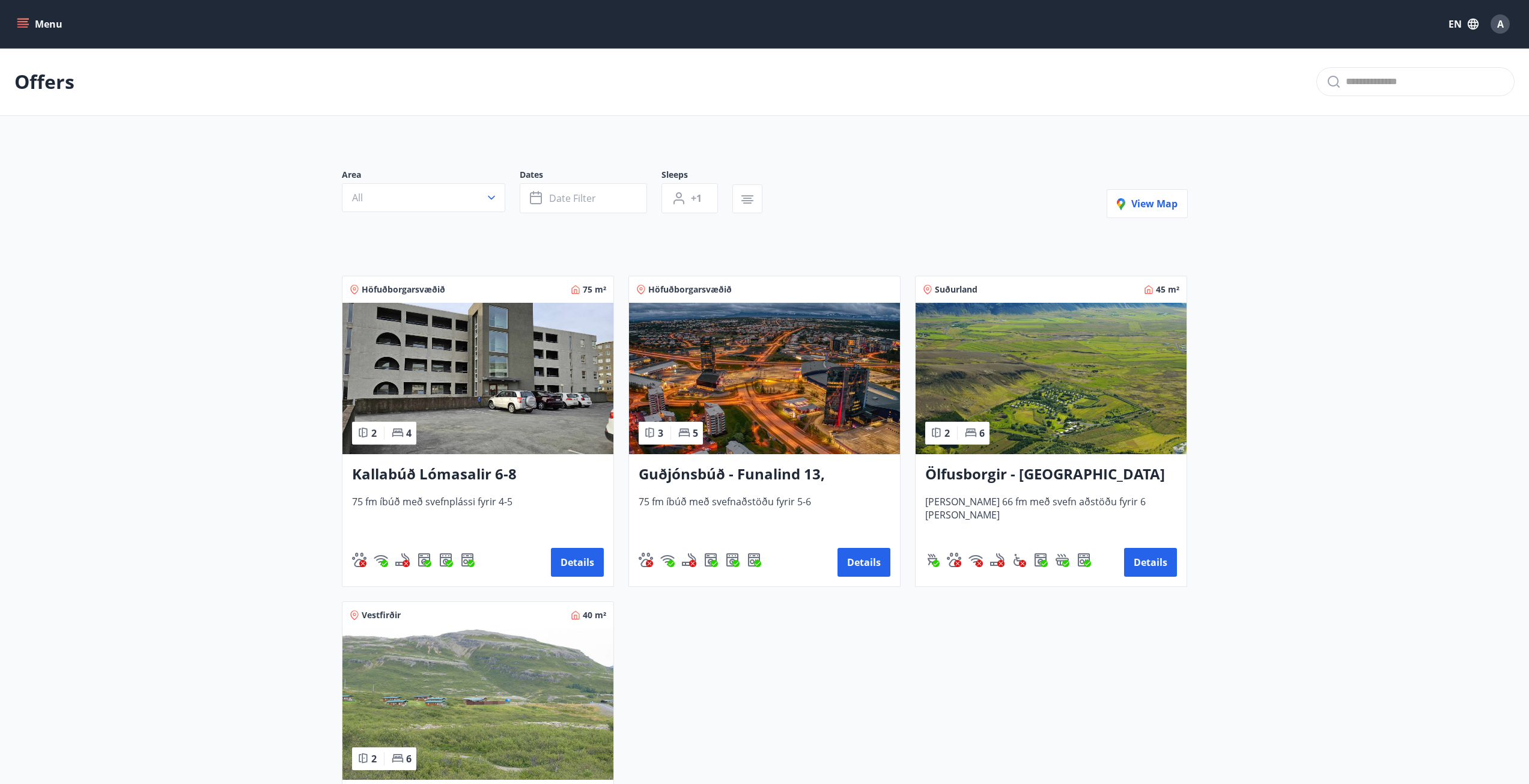
click at [20, 31] on button "Menu" at bounding box center [40, 24] width 53 height 21
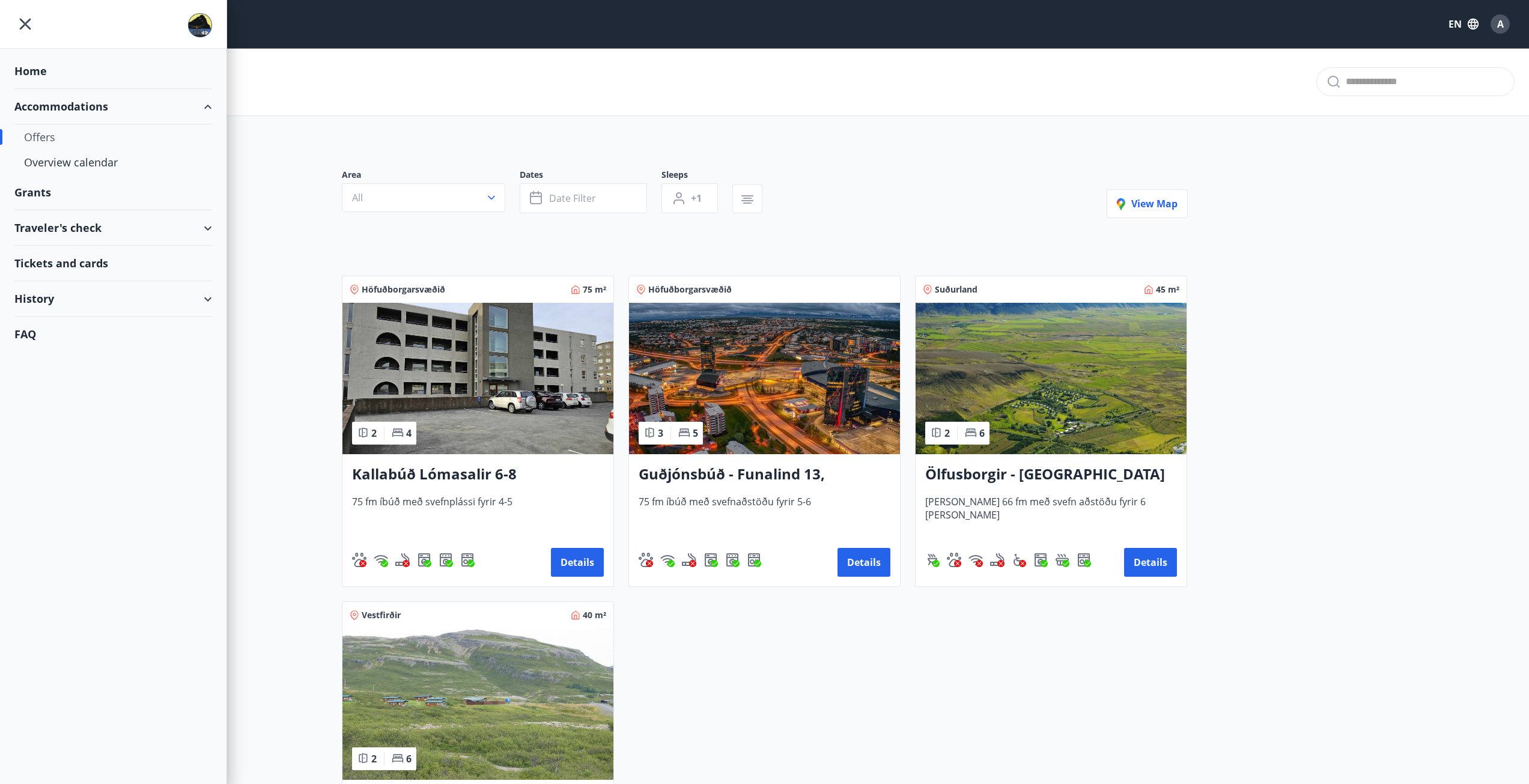
click at [458, 352] on img at bounding box center [478, 378] width 271 height 151
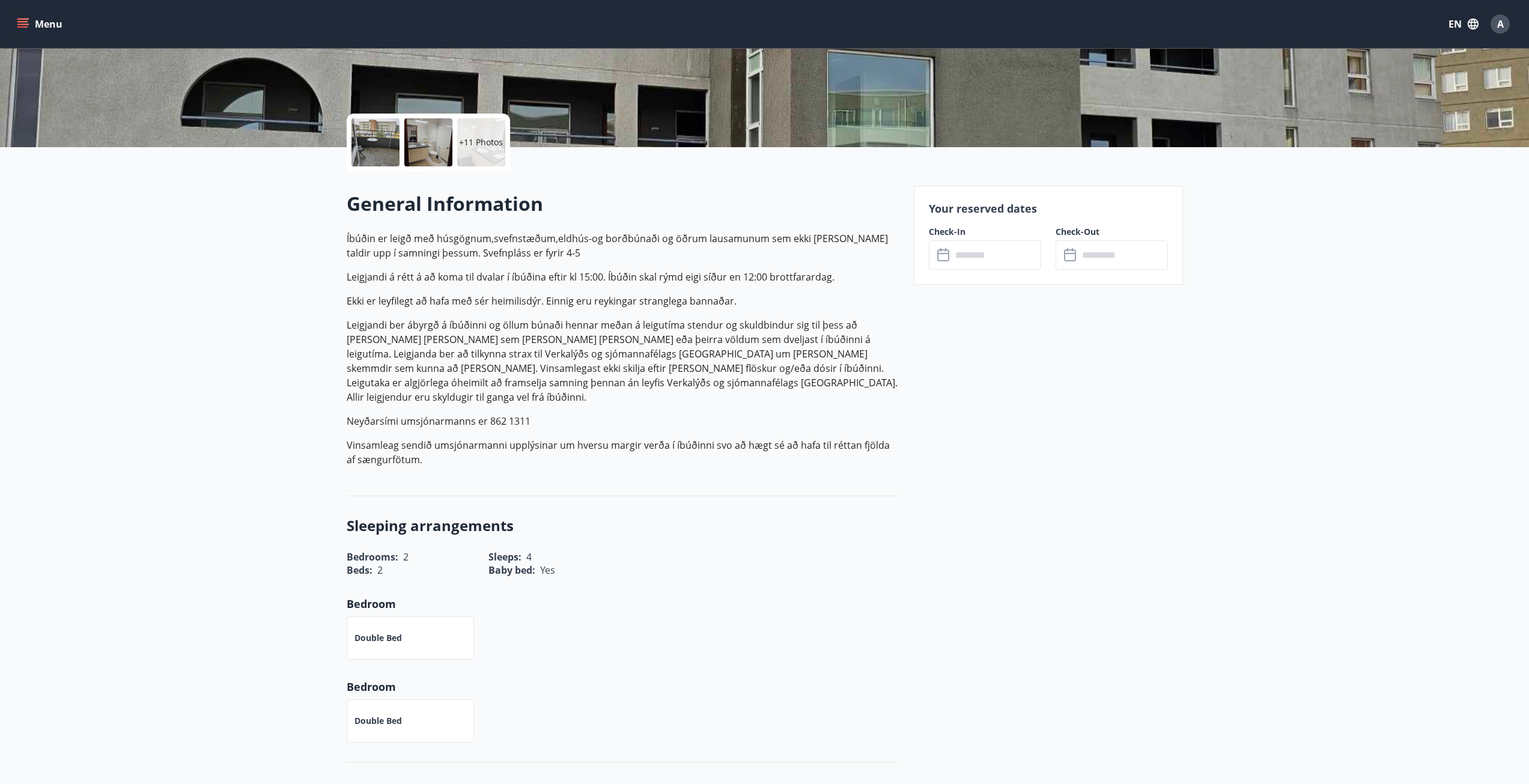
scroll to position [301, 0]
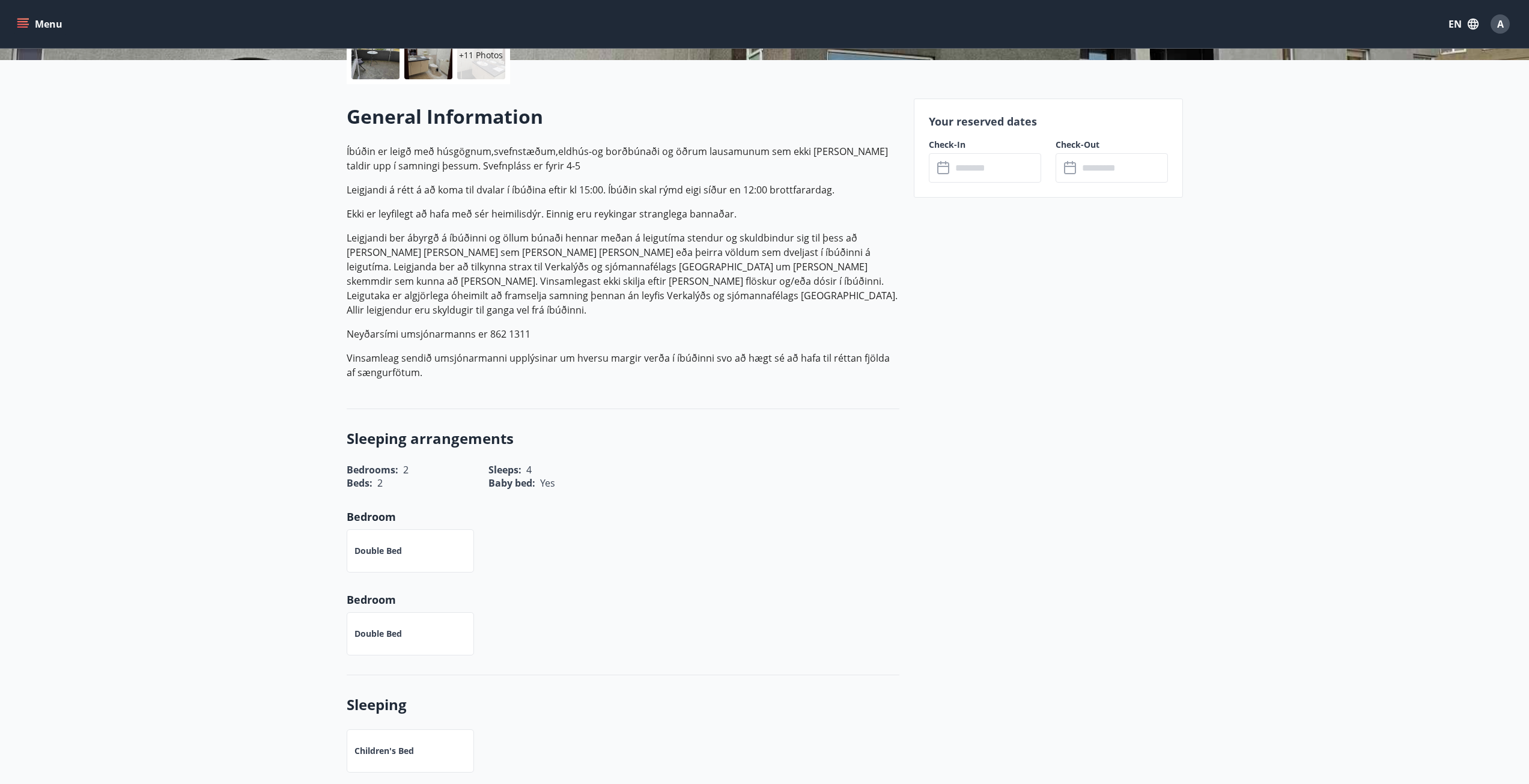
drag, startPoint x: 422, startPoint y: 368, endPoint x: 310, endPoint y: 149, distance: 246.0
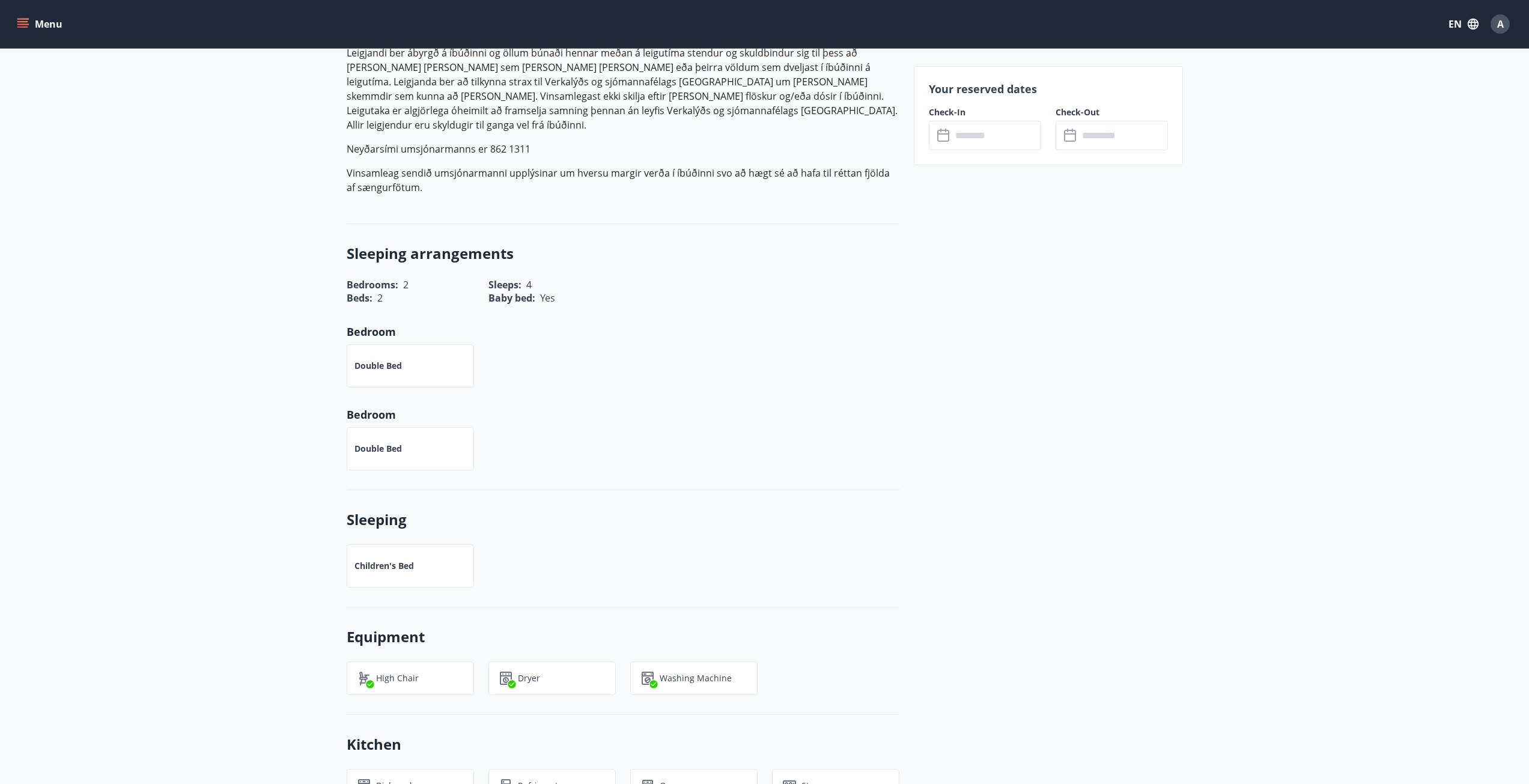
scroll to position [360, 0]
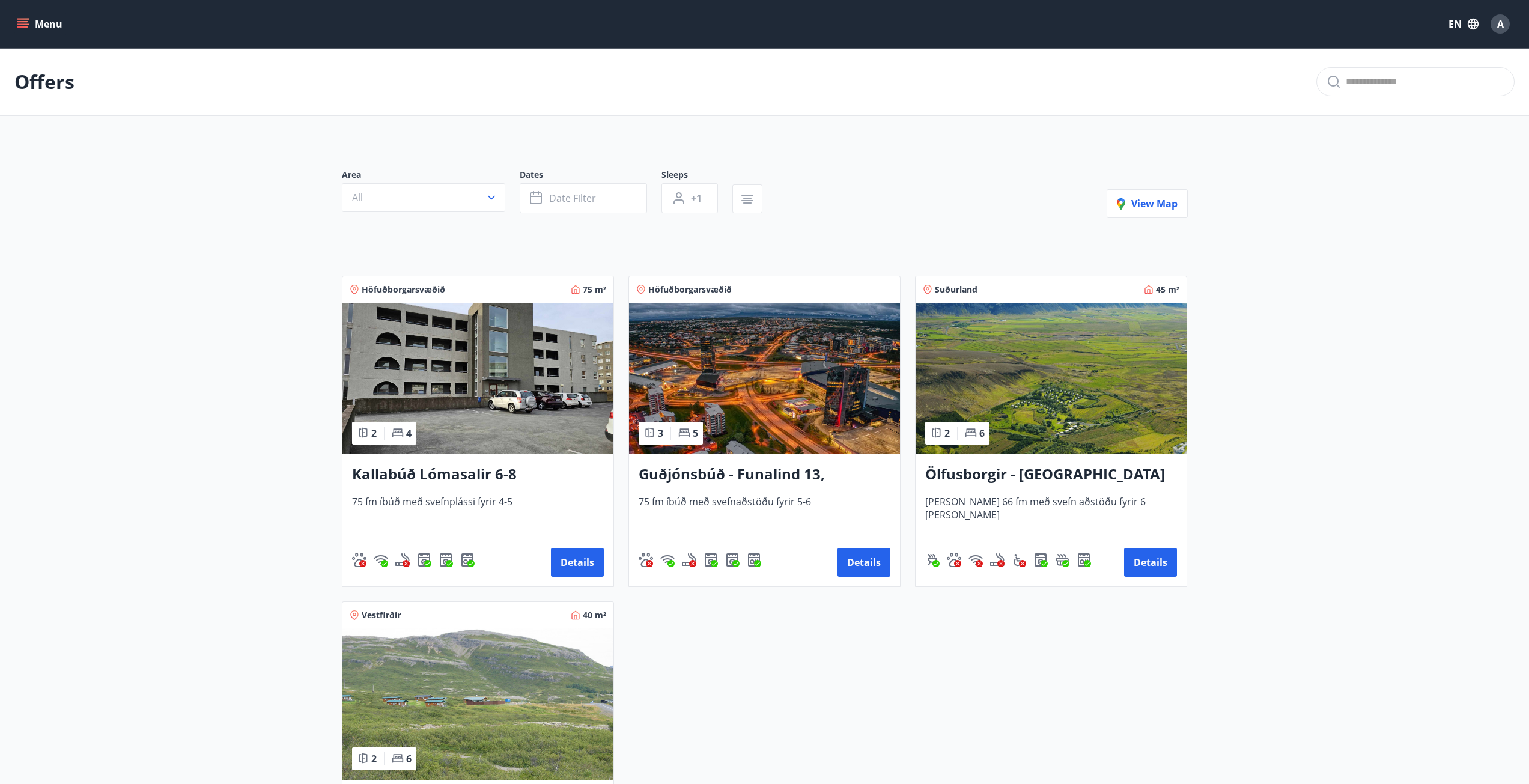
click at [17, 20] on icon "menu" at bounding box center [23, 24] width 12 height 12
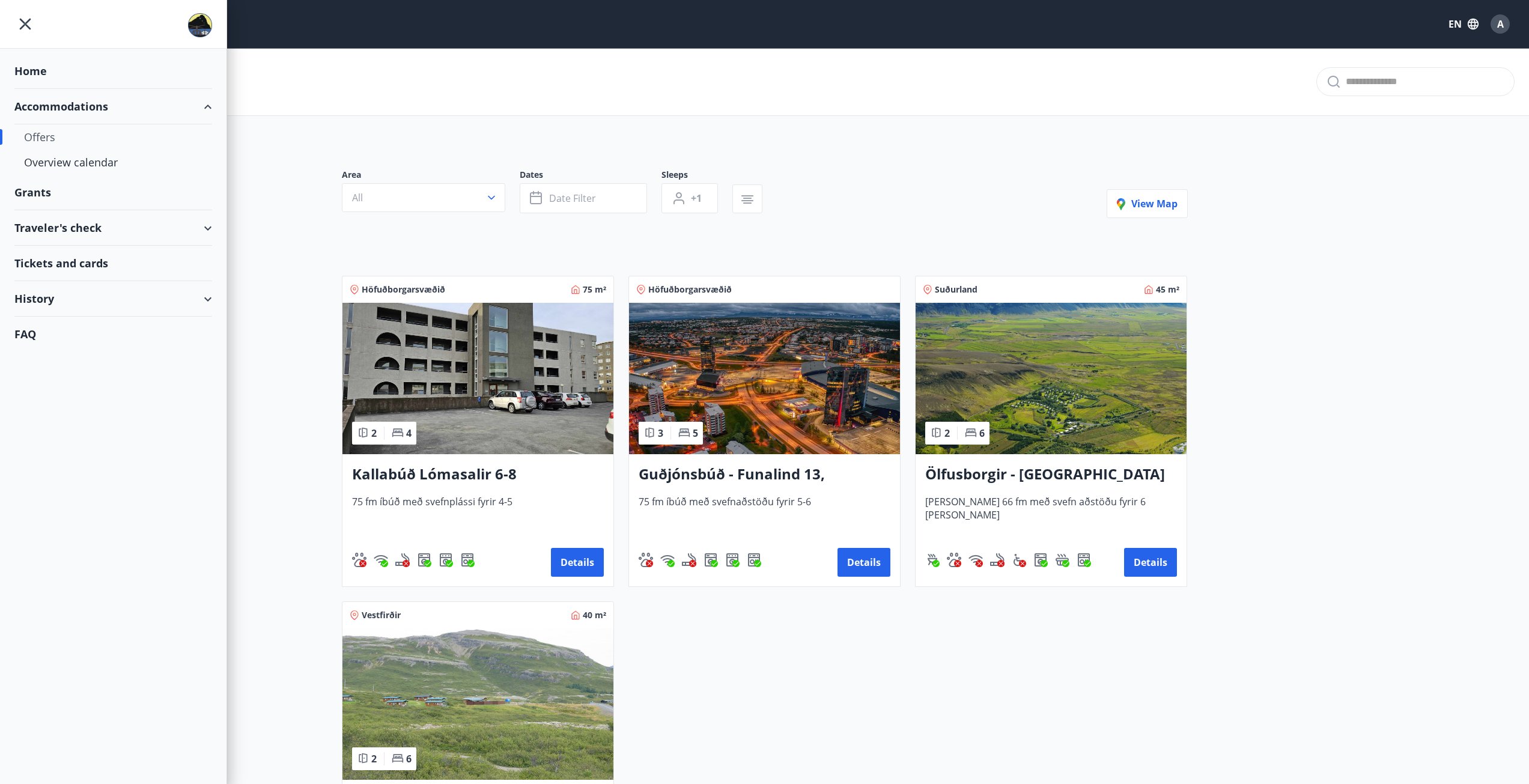
click at [53, 194] on div "Grants" at bounding box center [113, 192] width 198 height 36
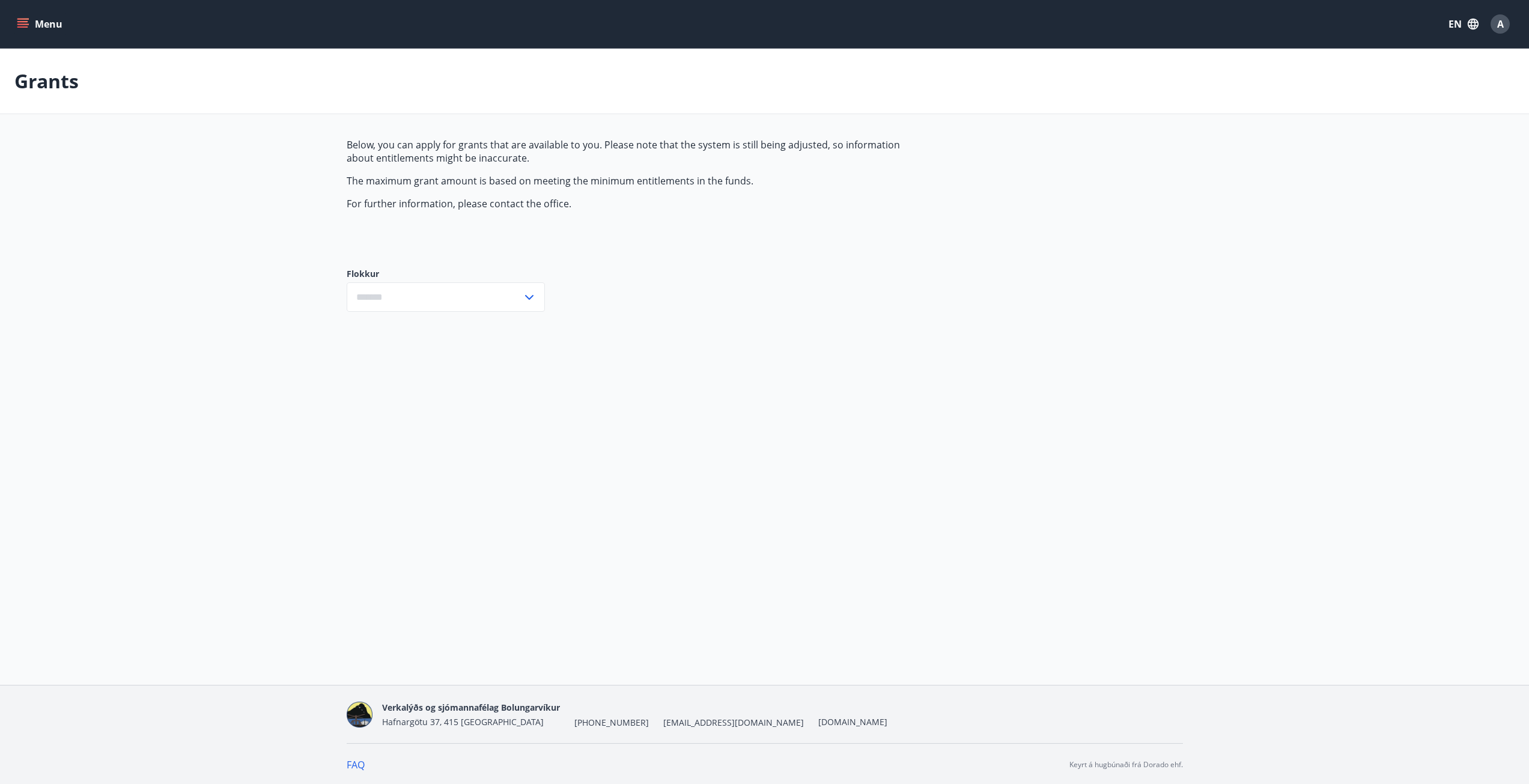
type input "***"
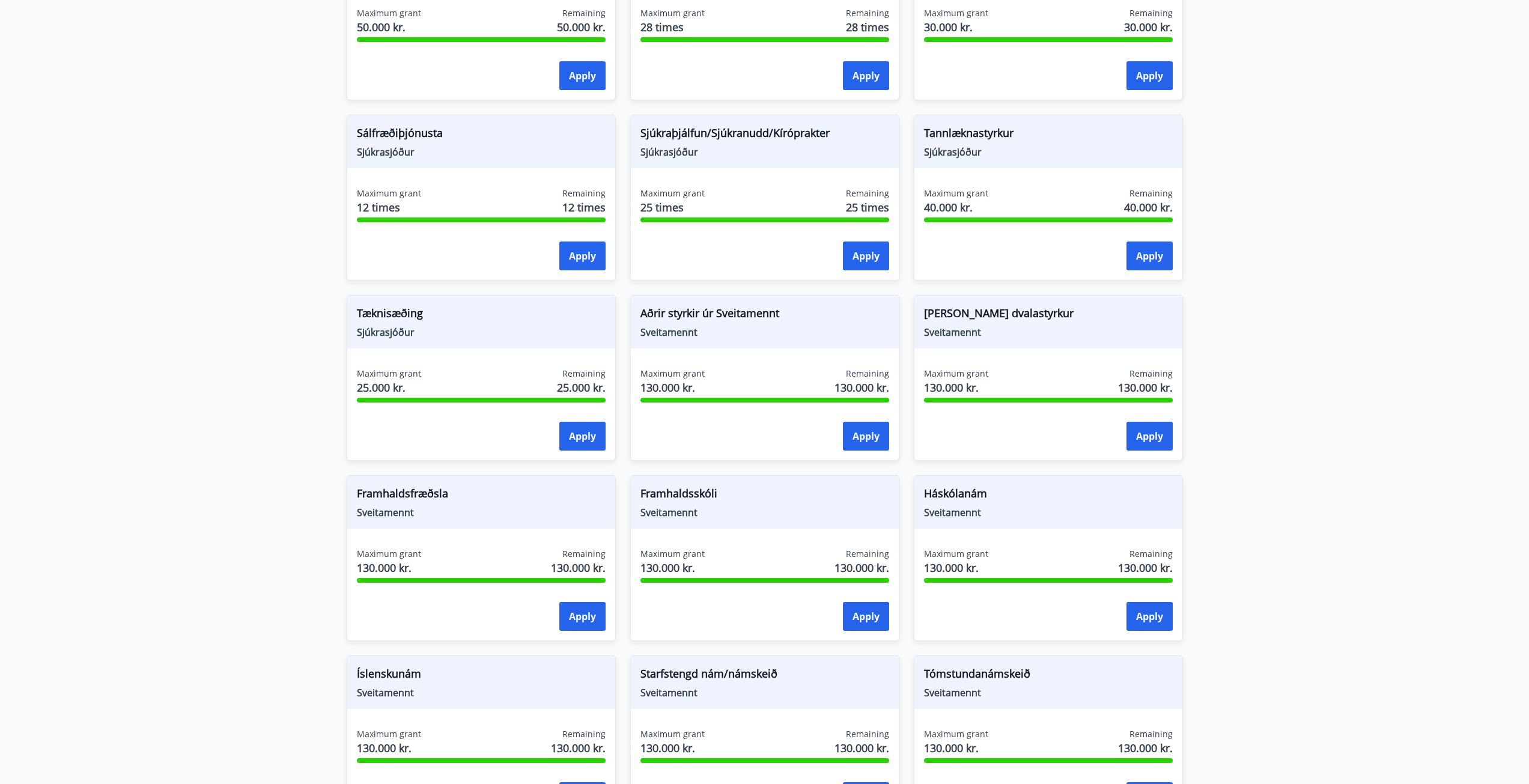
scroll to position [661, 0]
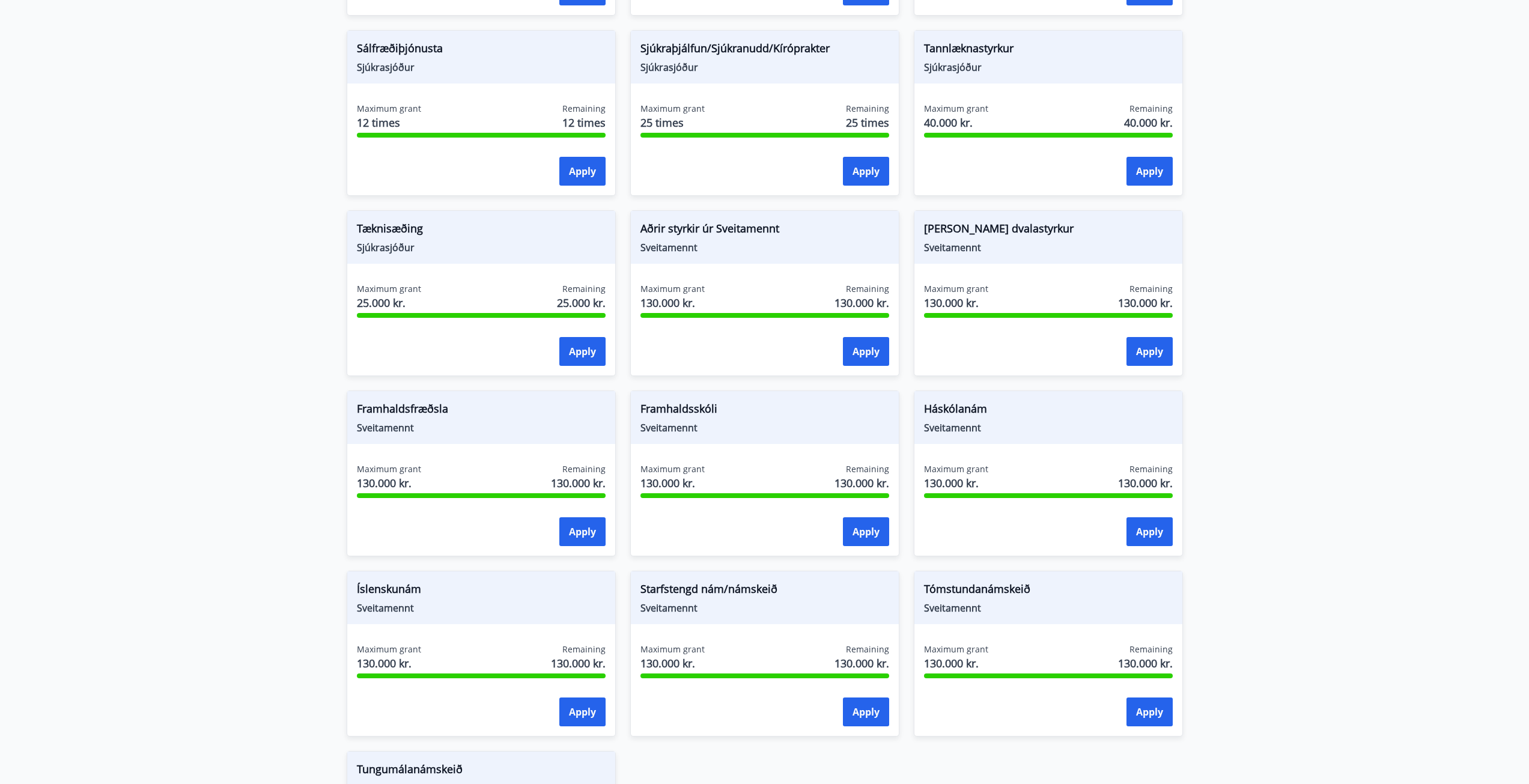
click at [1001, 237] on span "Ferða og dvalastyrkur" at bounding box center [1049, 230] width 249 height 20
click at [1008, 475] on div "Maximum grant 130.000 kr. Remaining 130.000 kr." at bounding box center [1049, 479] width 249 height 30
